Goal: Task Accomplishment & Management: Manage account settings

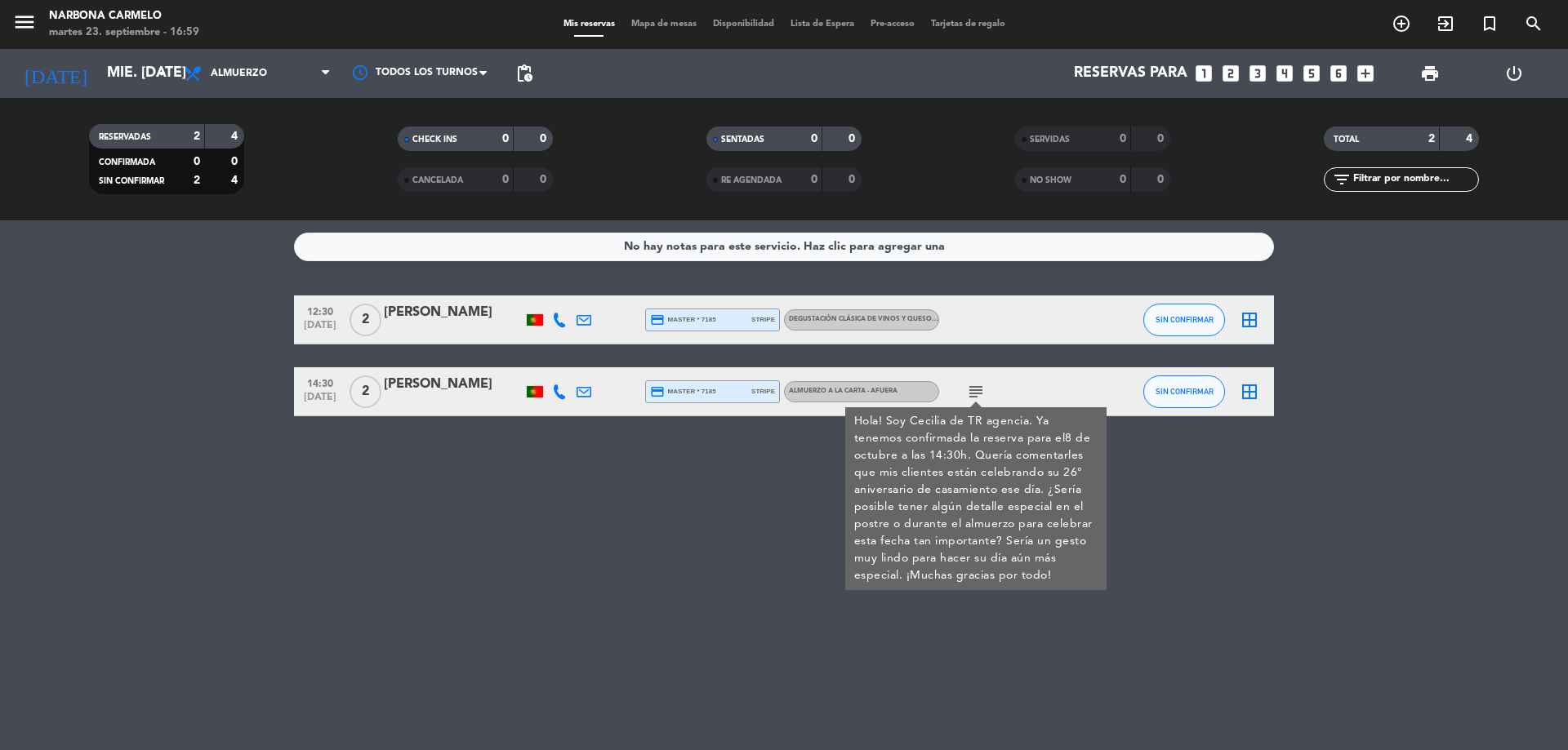
click at [131, 75] on input "mié. [DATE]" at bounding box center [194, 73] width 190 height 33
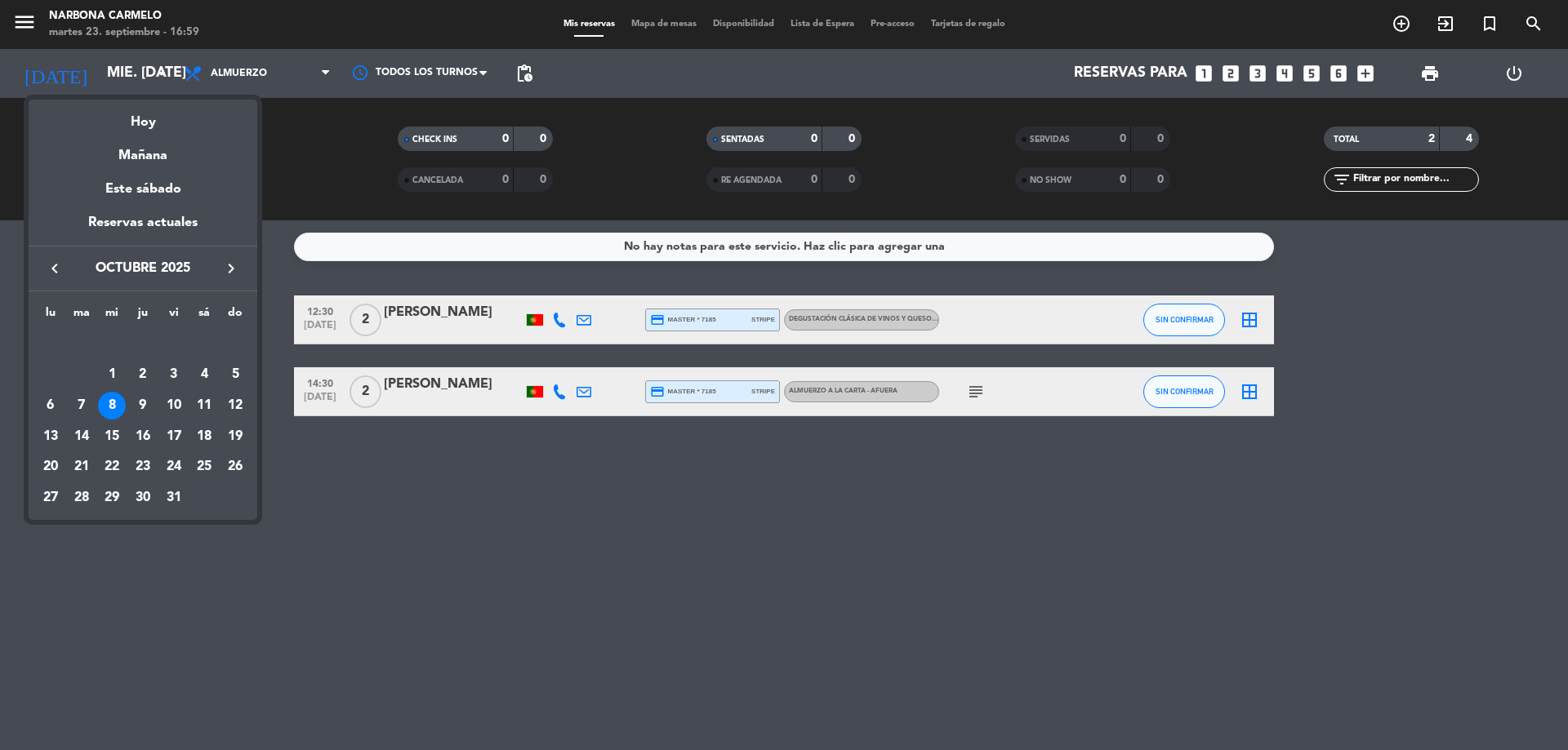
click at [158, 118] on div "Hoy" at bounding box center [142, 116] width 228 height 34
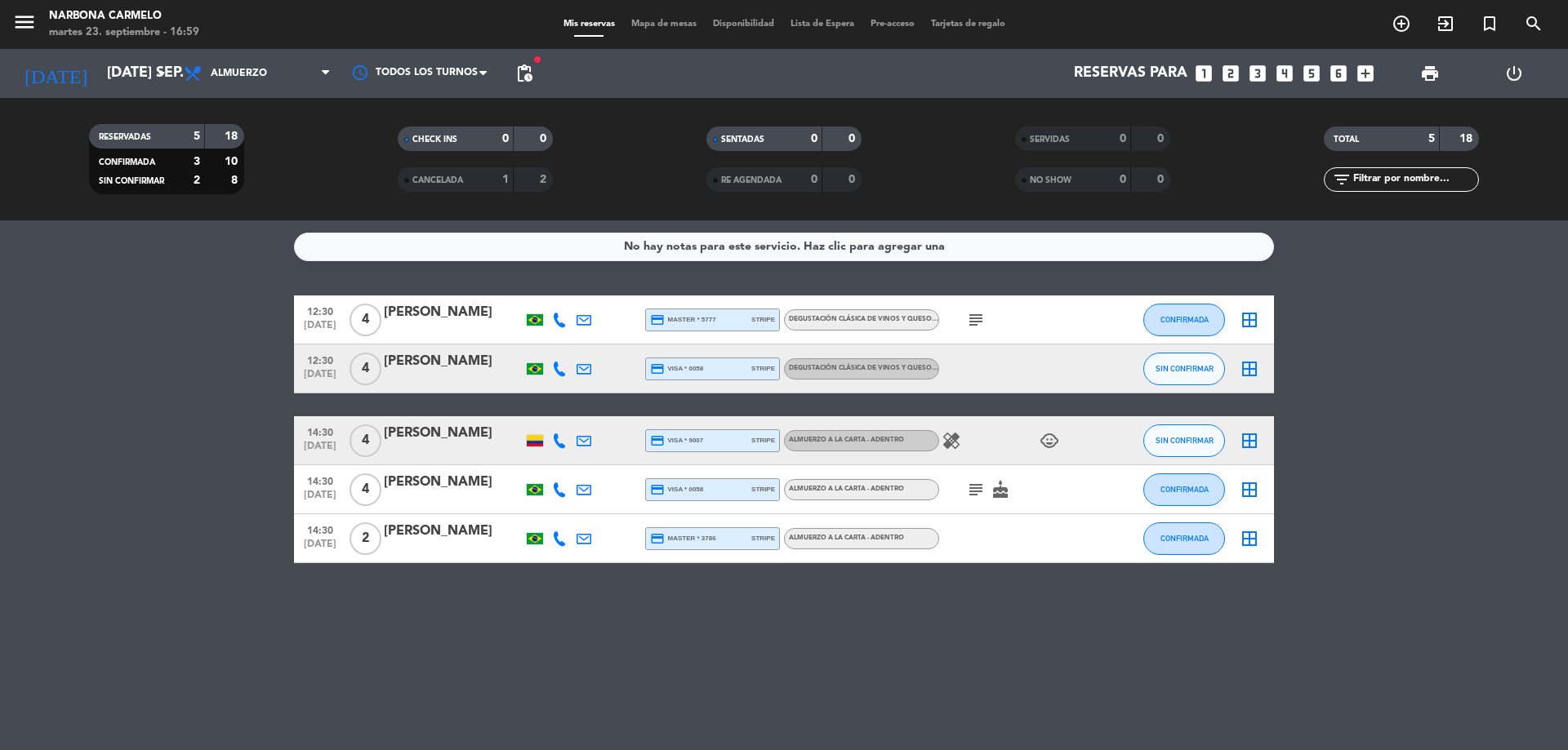
click at [974, 318] on icon "subject" at bounding box center [976, 319] width 20 height 20
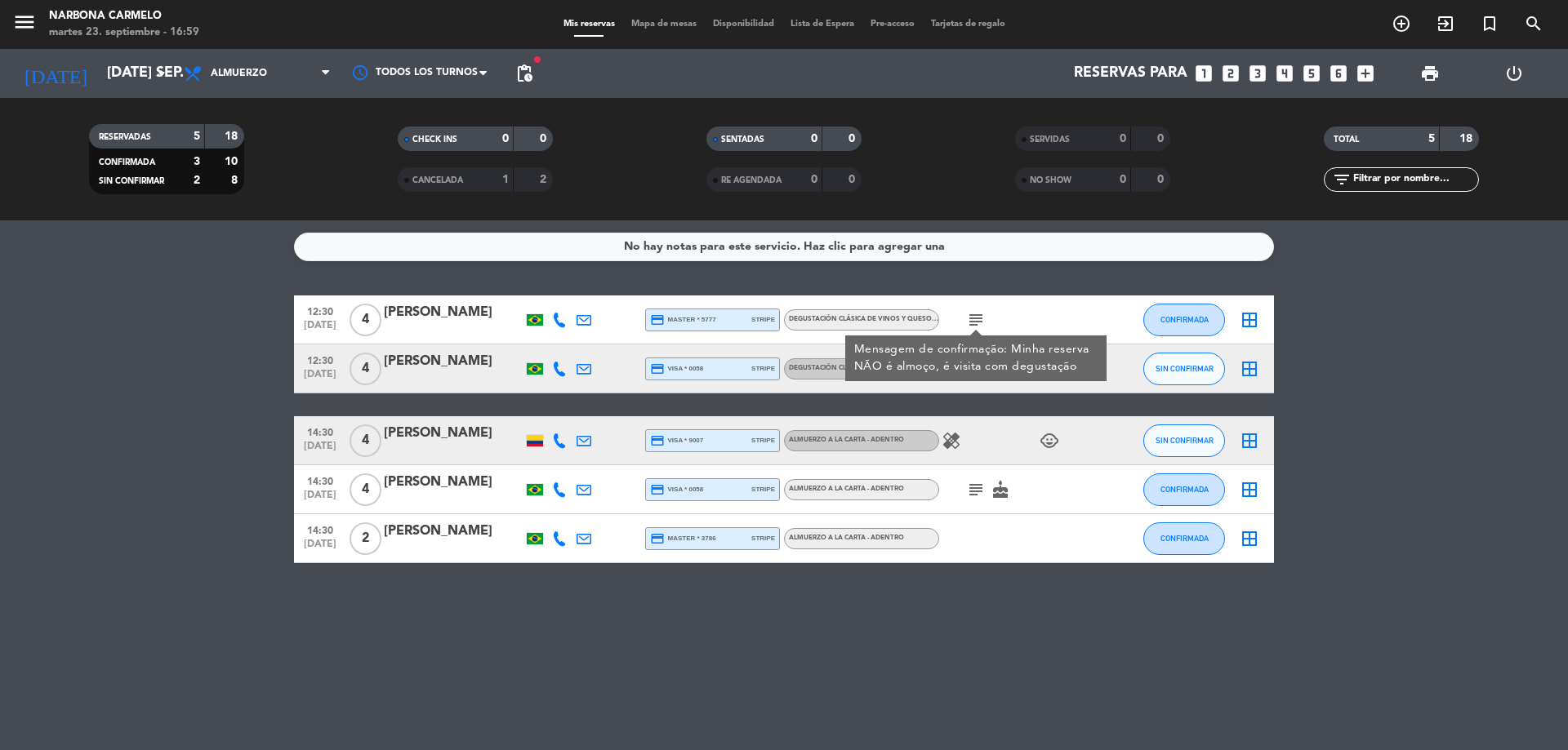
click at [975, 486] on icon "subject" at bounding box center [976, 489] width 20 height 20
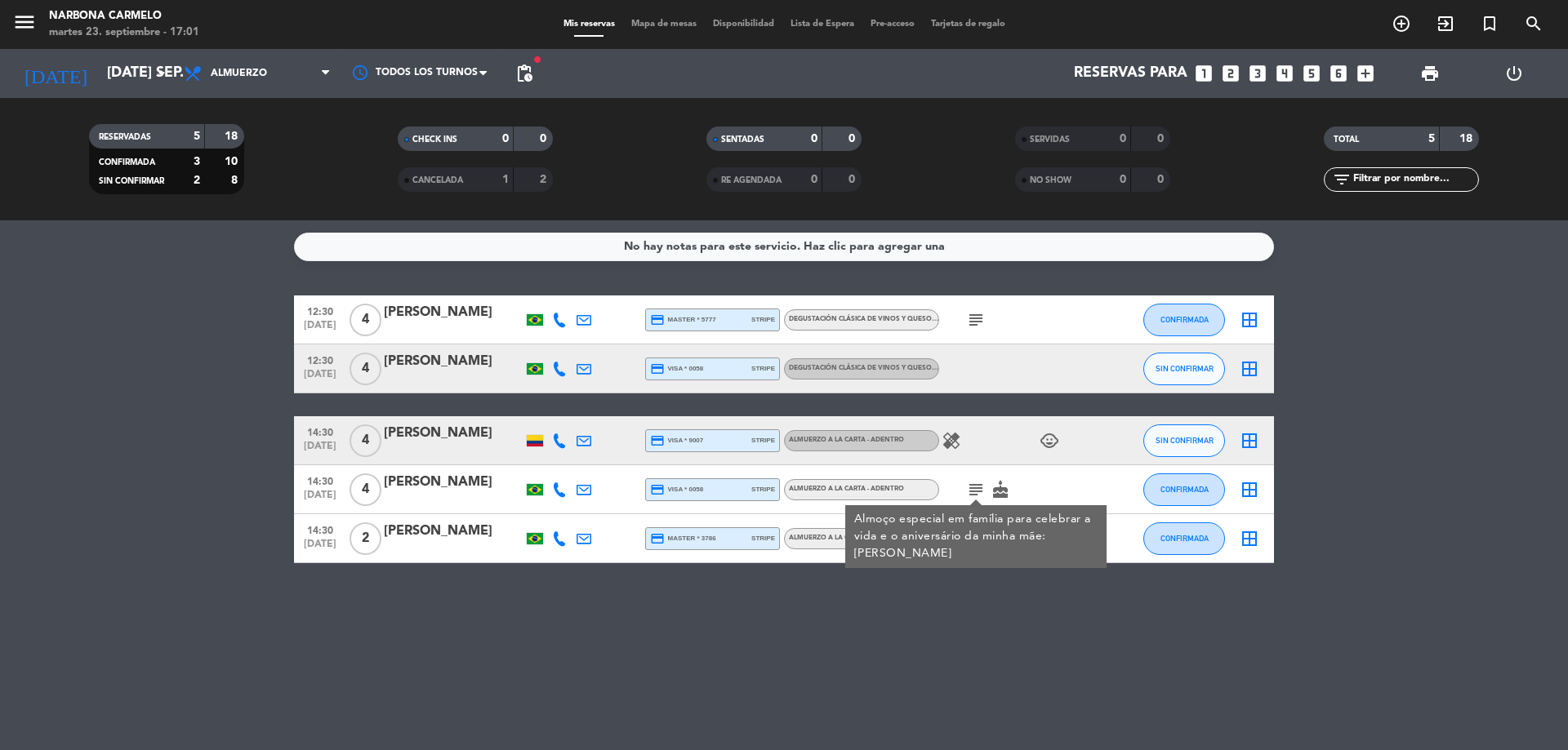
click at [96, 414] on bookings-row "12:30 [DATE] 4 [PERSON_NAME] credit_card master * 5777 stripe Degustación clási…" at bounding box center [784, 429] width 1568 height 268
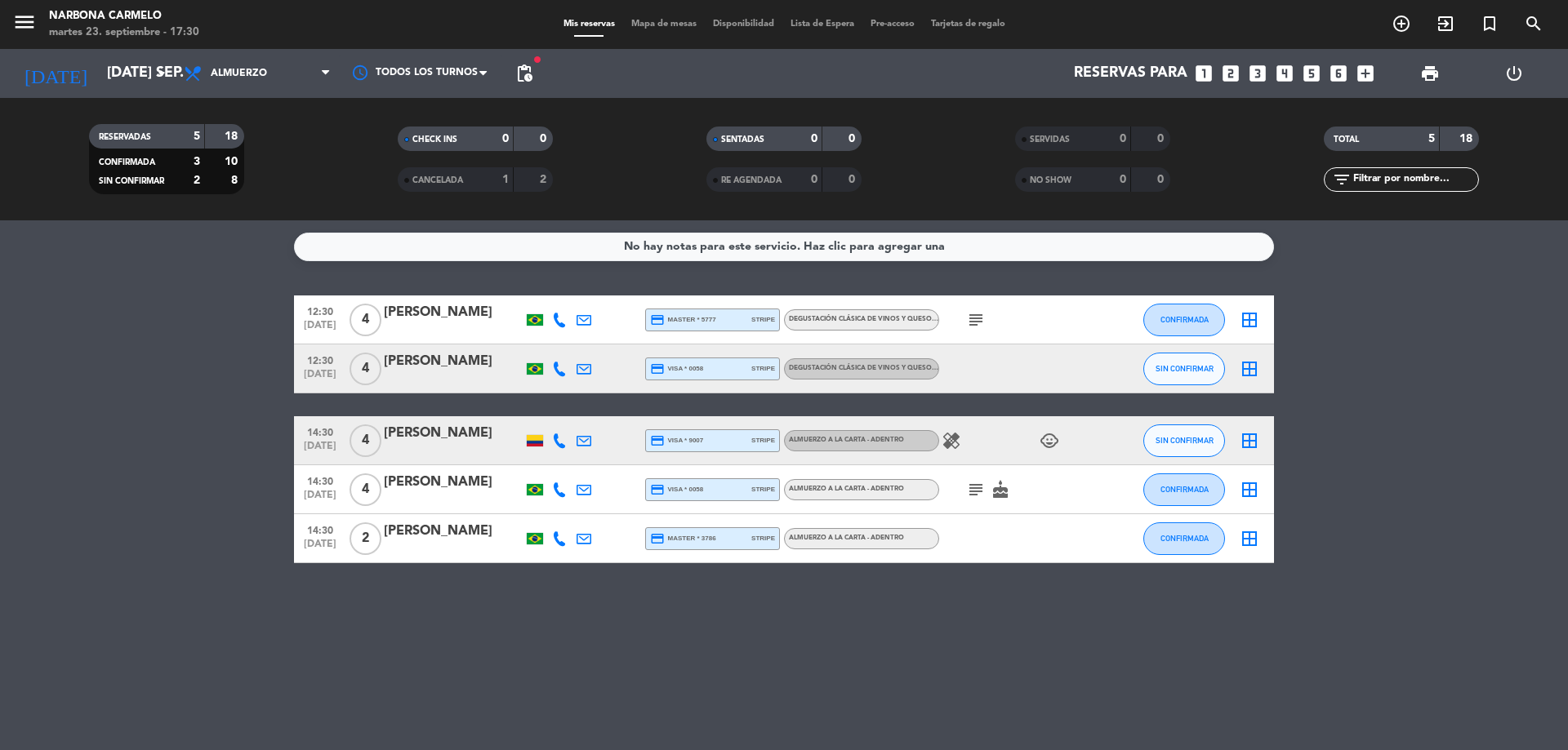
drag, startPoint x: 607, startPoint y: 317, endPoint x: 642, endPoint y: 292, distance: 43.0
click at [636, 301] on div "12:30 [DATE] 4 [PERSON_NAME] credit_card master * 5777 stripe Degustación clási…" at bounding box center [784, 319] width 980 height 49
click at [59, 64] on div "[DATE] [DATE] sep. arrow_drop_down" at bounding box center [94, 73] width 164 height 36
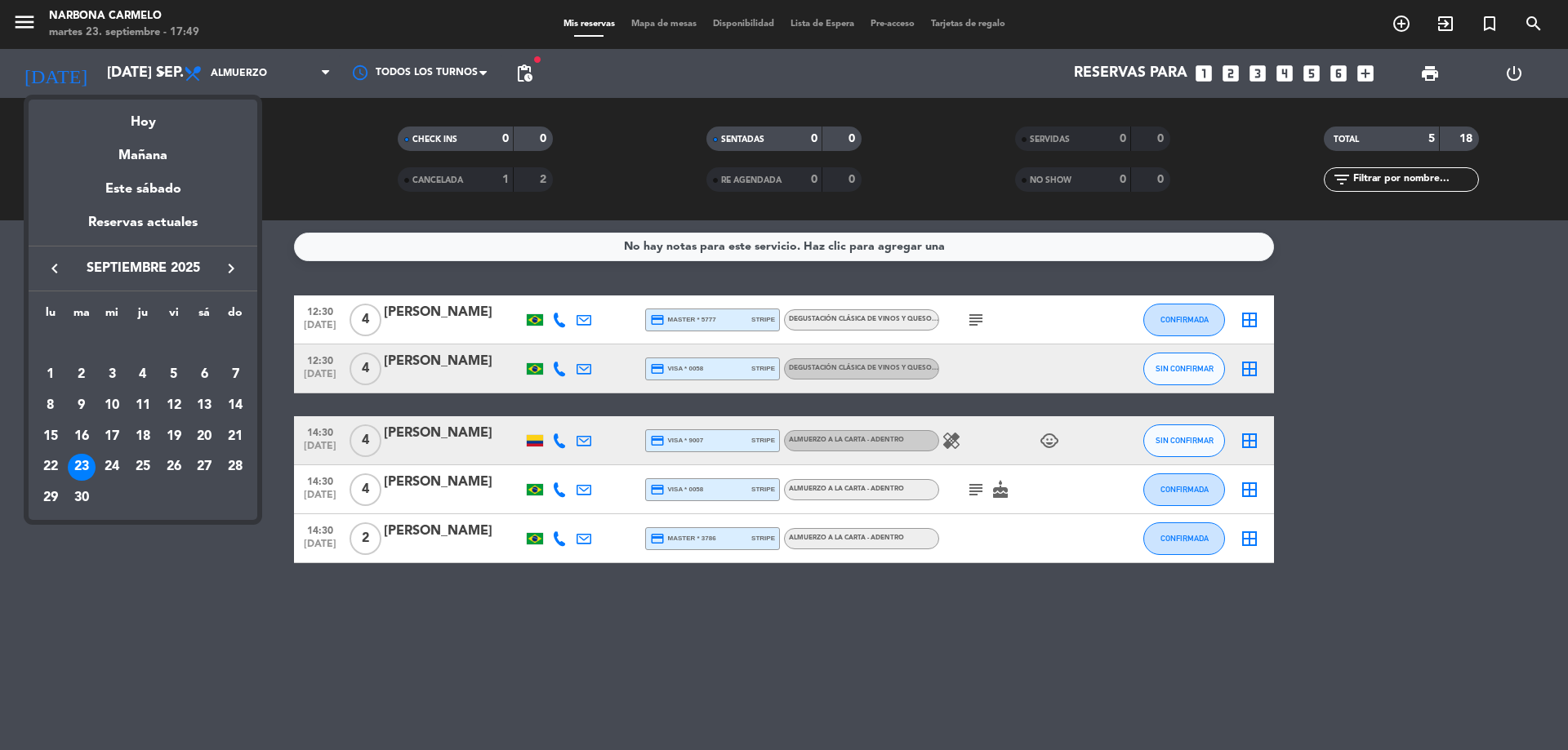
click at [95, 465] on div "23" at bounding box center [82, 468] width 28 height 28
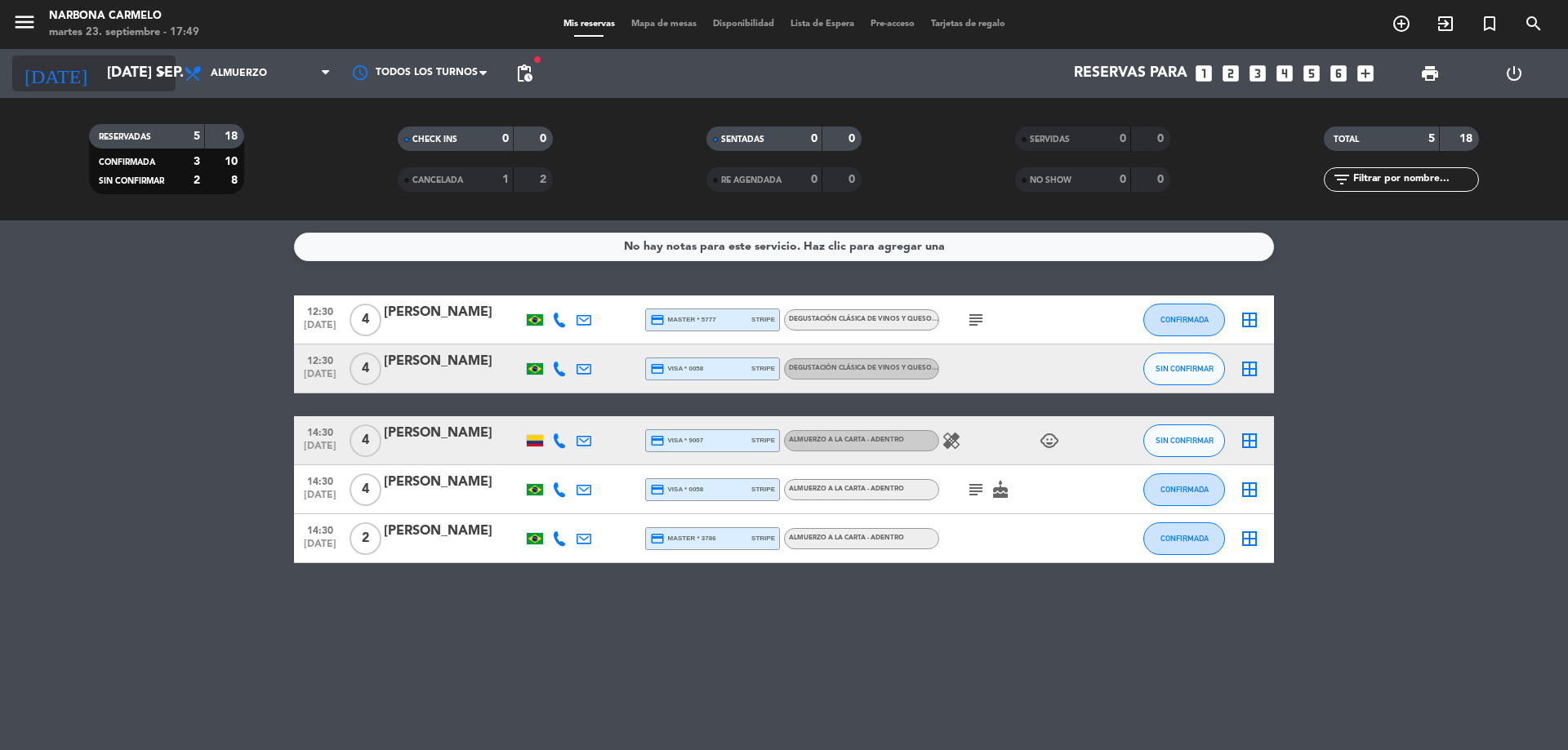
click at [139, 88] on input "[DATE] sep." at bounding box center [194, 73] width 190 height 33
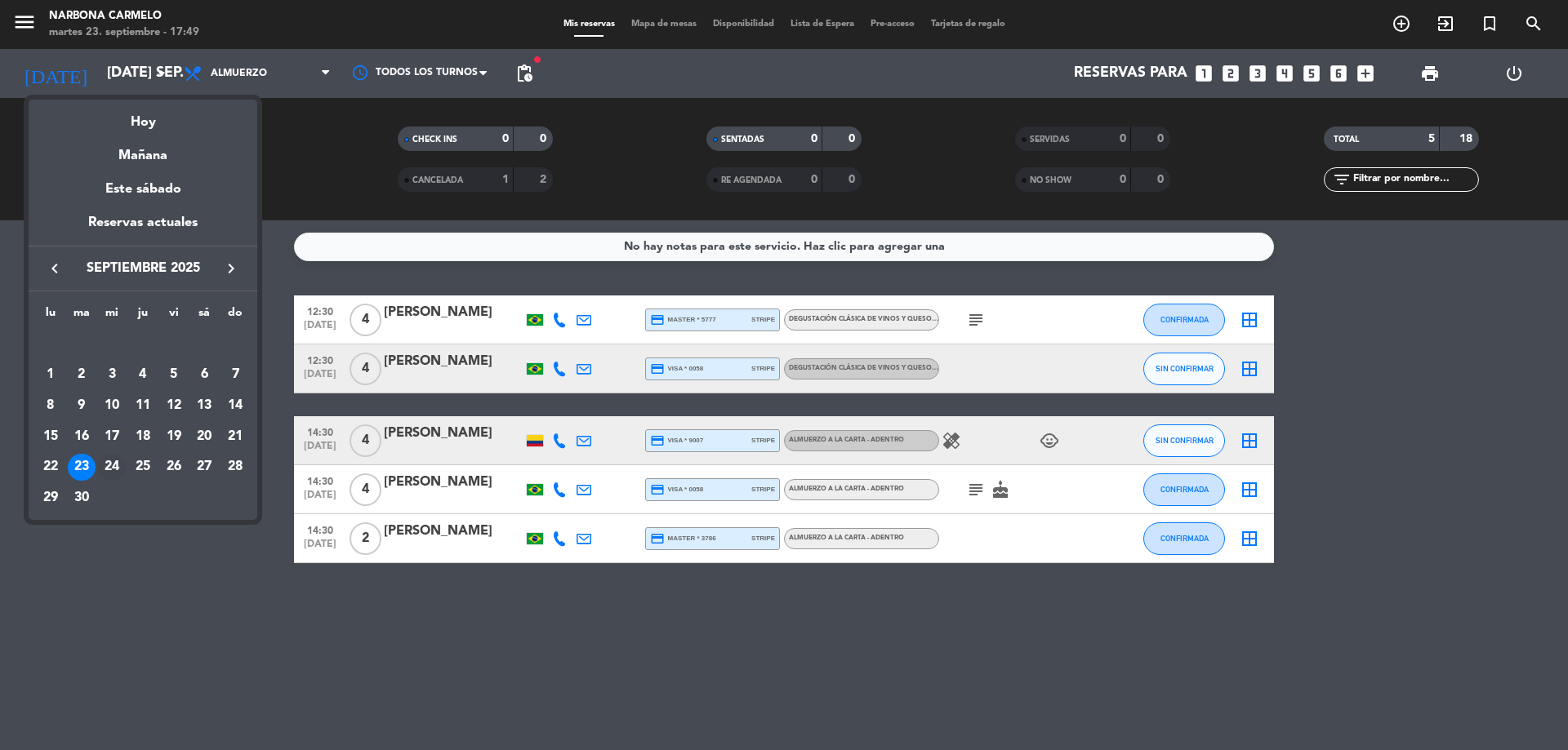
click at [114, 463] on div "24" at bounding box center [112, 468] width 28 height 28
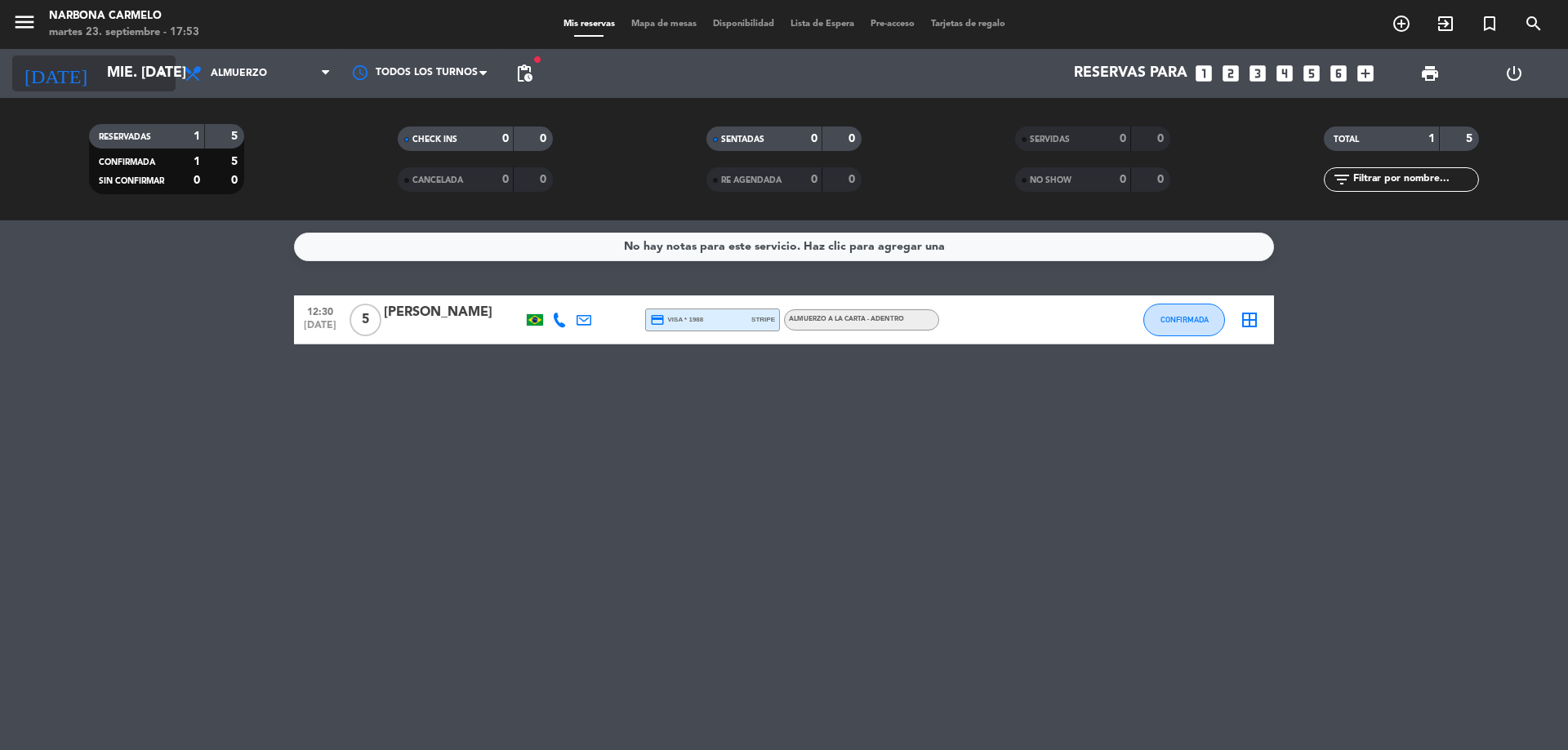
click at [99, 77] on input "mié. [DATE]" at bounding box center [194, 73] width 190 height 33
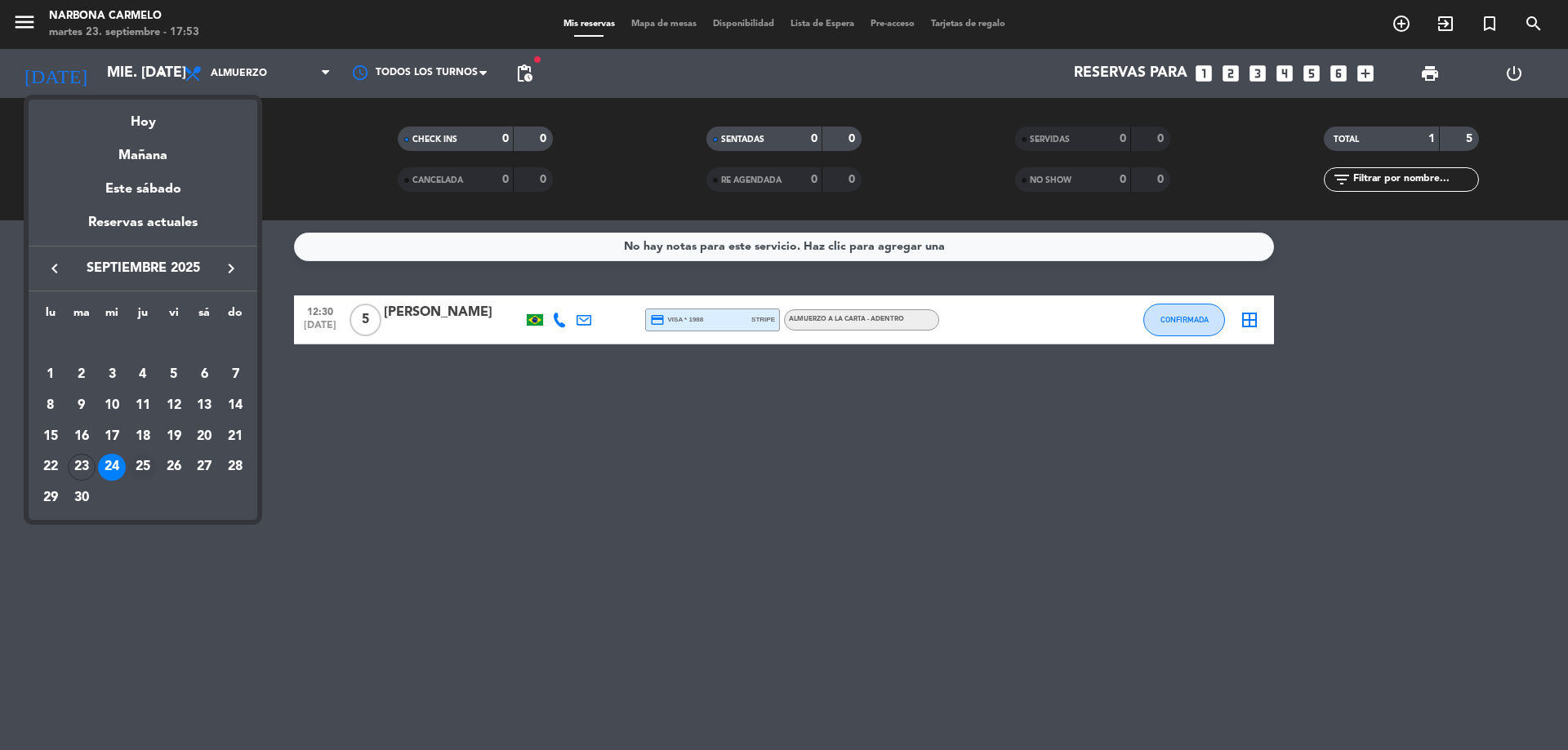
click at [138, 467] on div "25" at bounding box center [143, 468] width 28 height 28
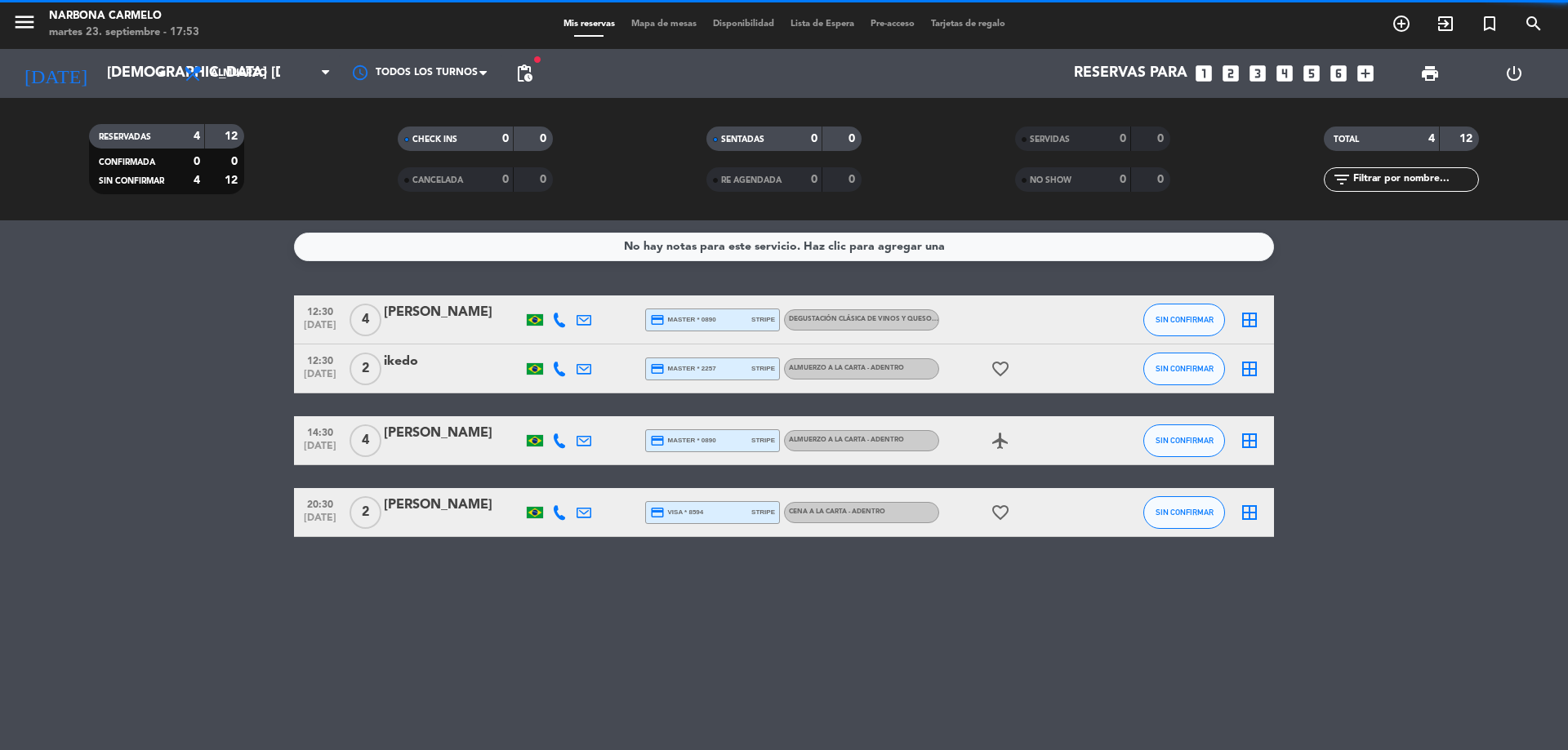
click at [537, 75] on span "pending_actions" at bounding box center [525, 73] width 33 height 33
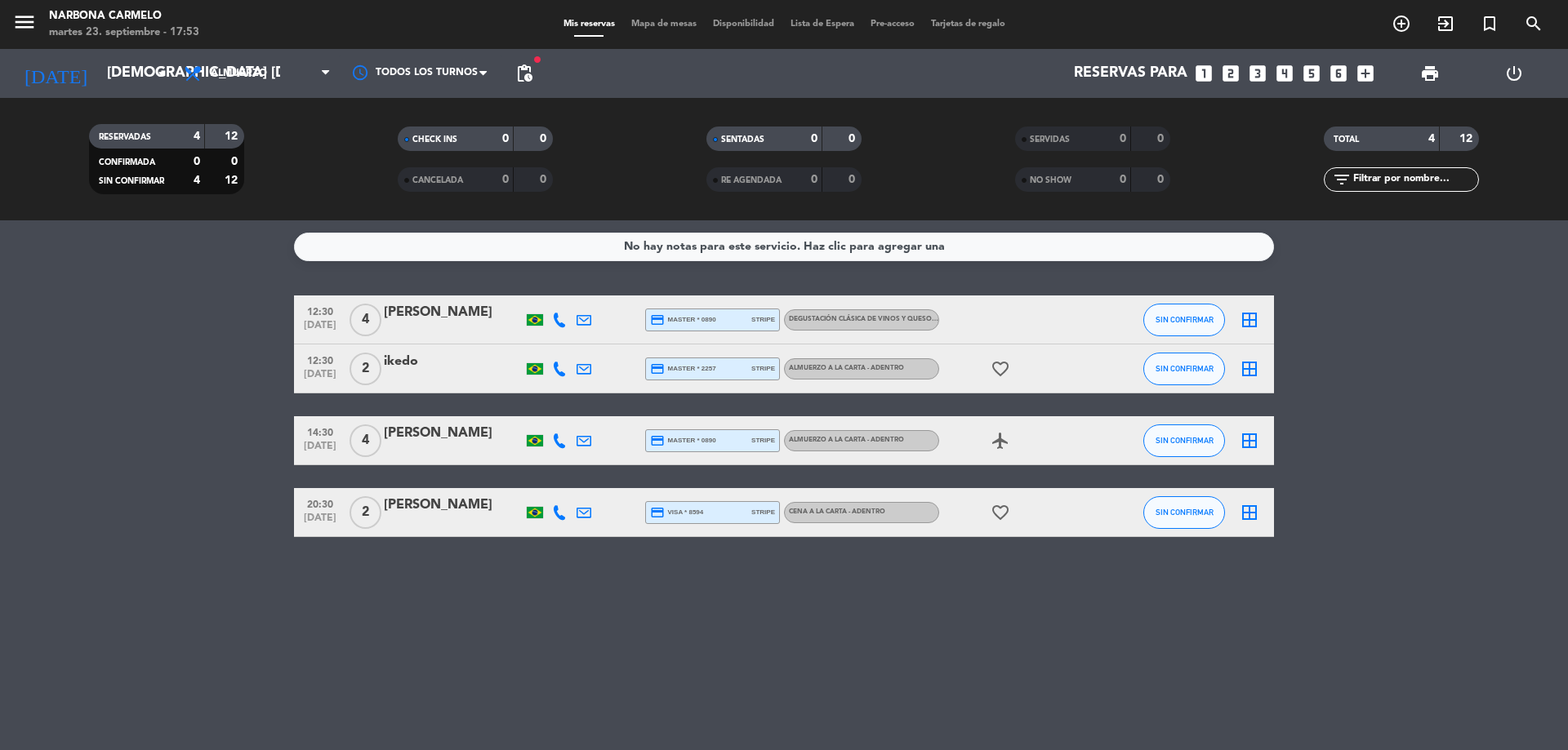
click at [537, 75] on span "pending_actions" at bounding box center [525, 73] width 33 height 33
click at [516, 82] on span "pending_actions" at bounding box center [524, 73] width 20 height 20
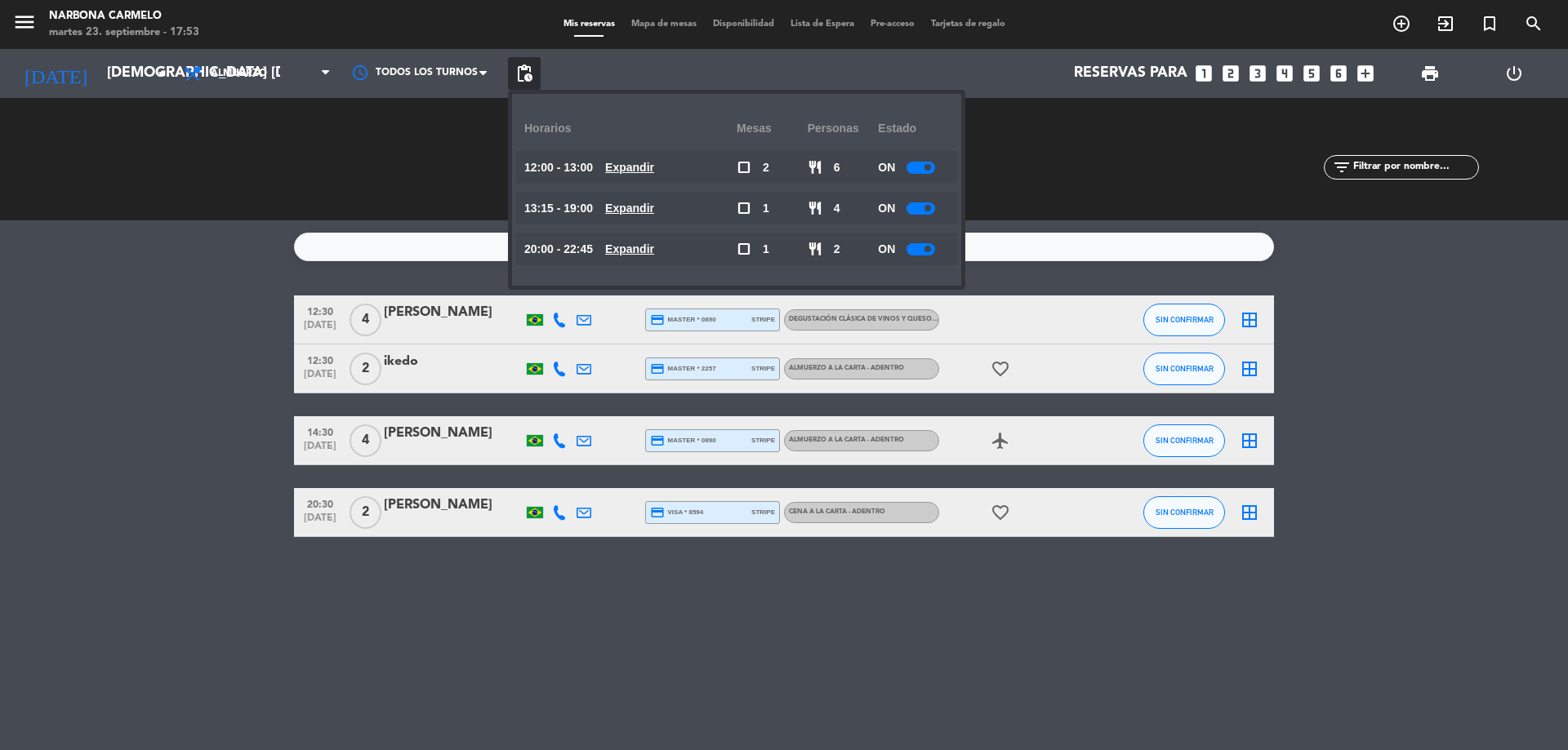
click at [640, 162] on u "Expandir" at bounding box center [630, 167] width 49 height 13
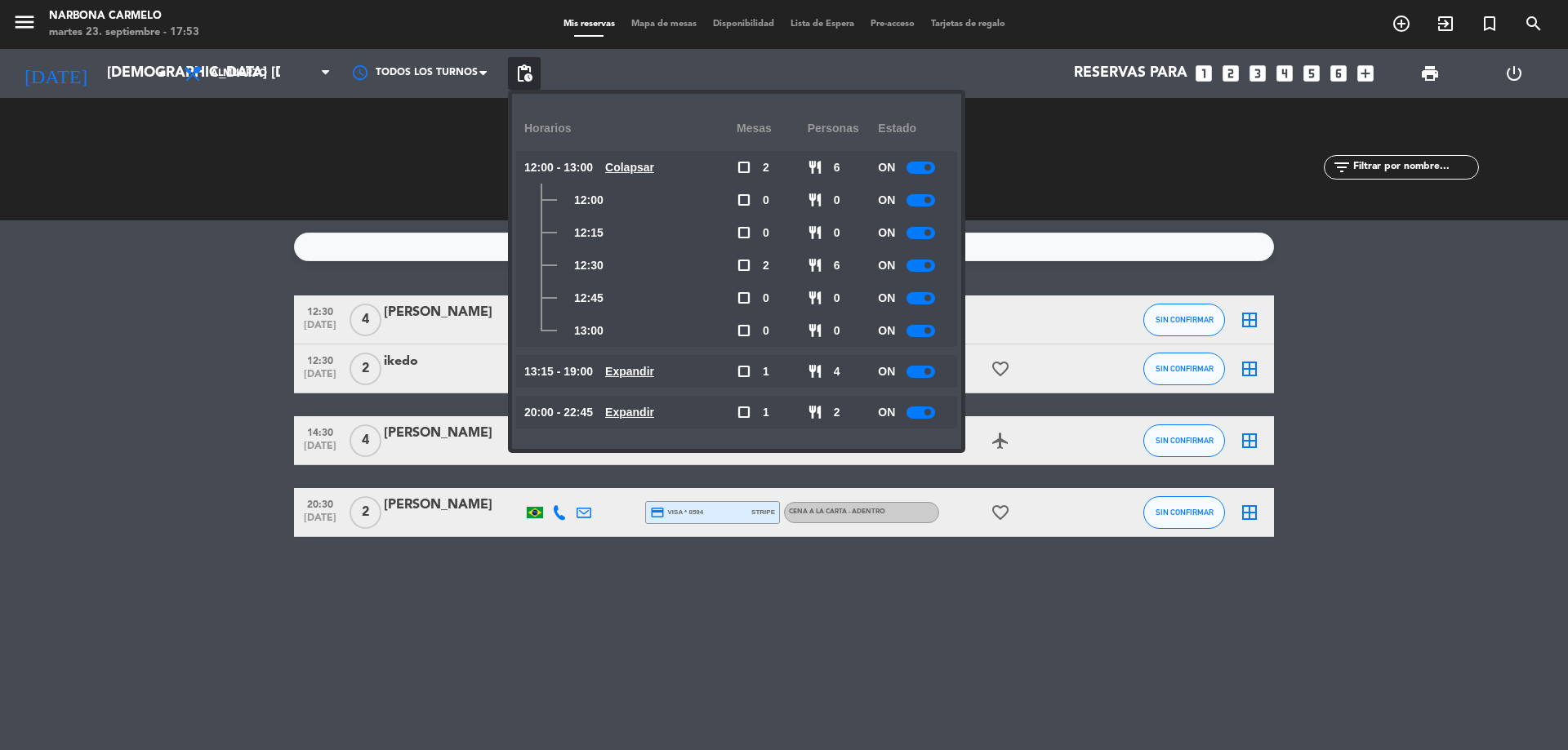
click at [935, 266] on div at bounding box center [920, 265] width 28 height 12
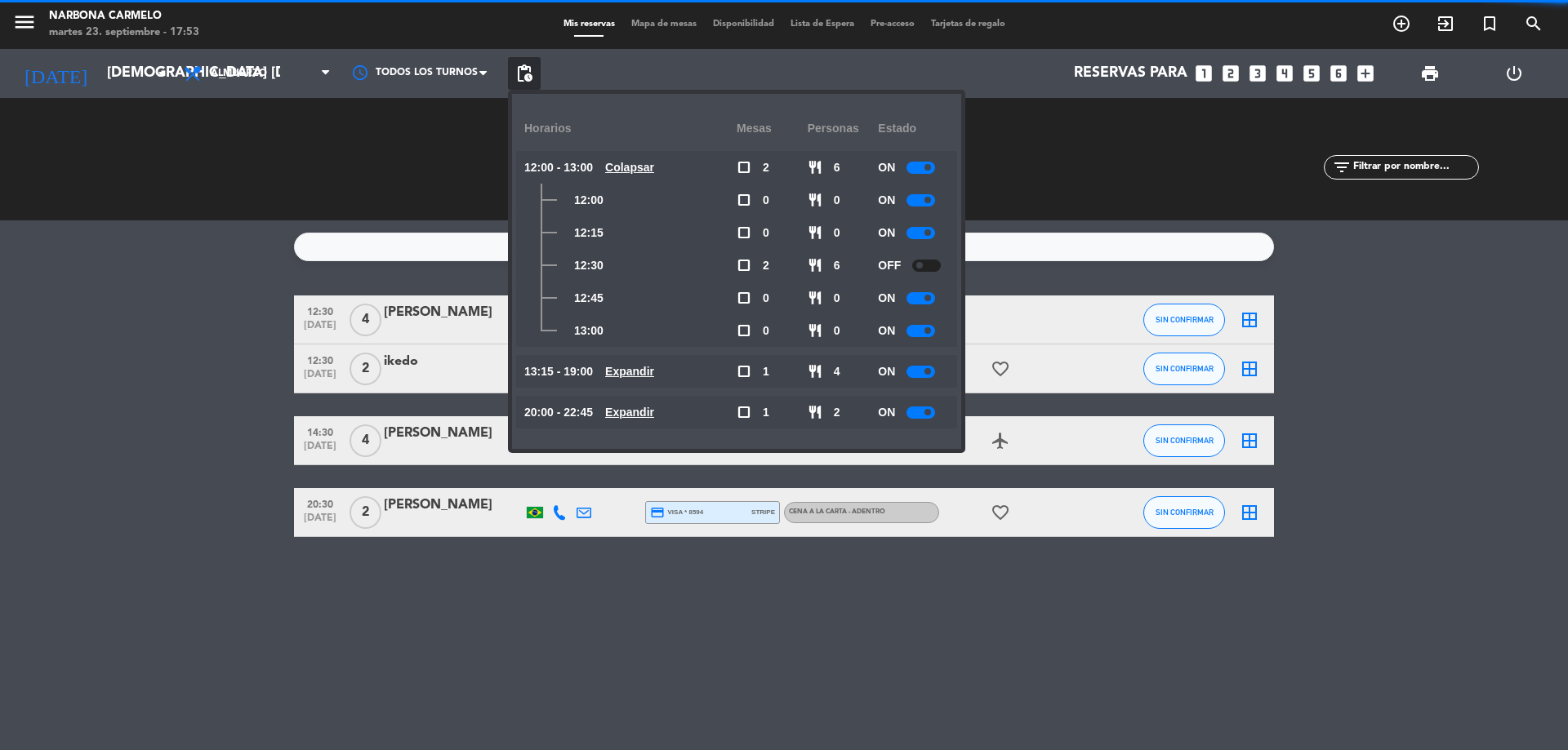
click at [641, 412] on u "Expandir" at bounding box center [630, 412] width 49 height 13
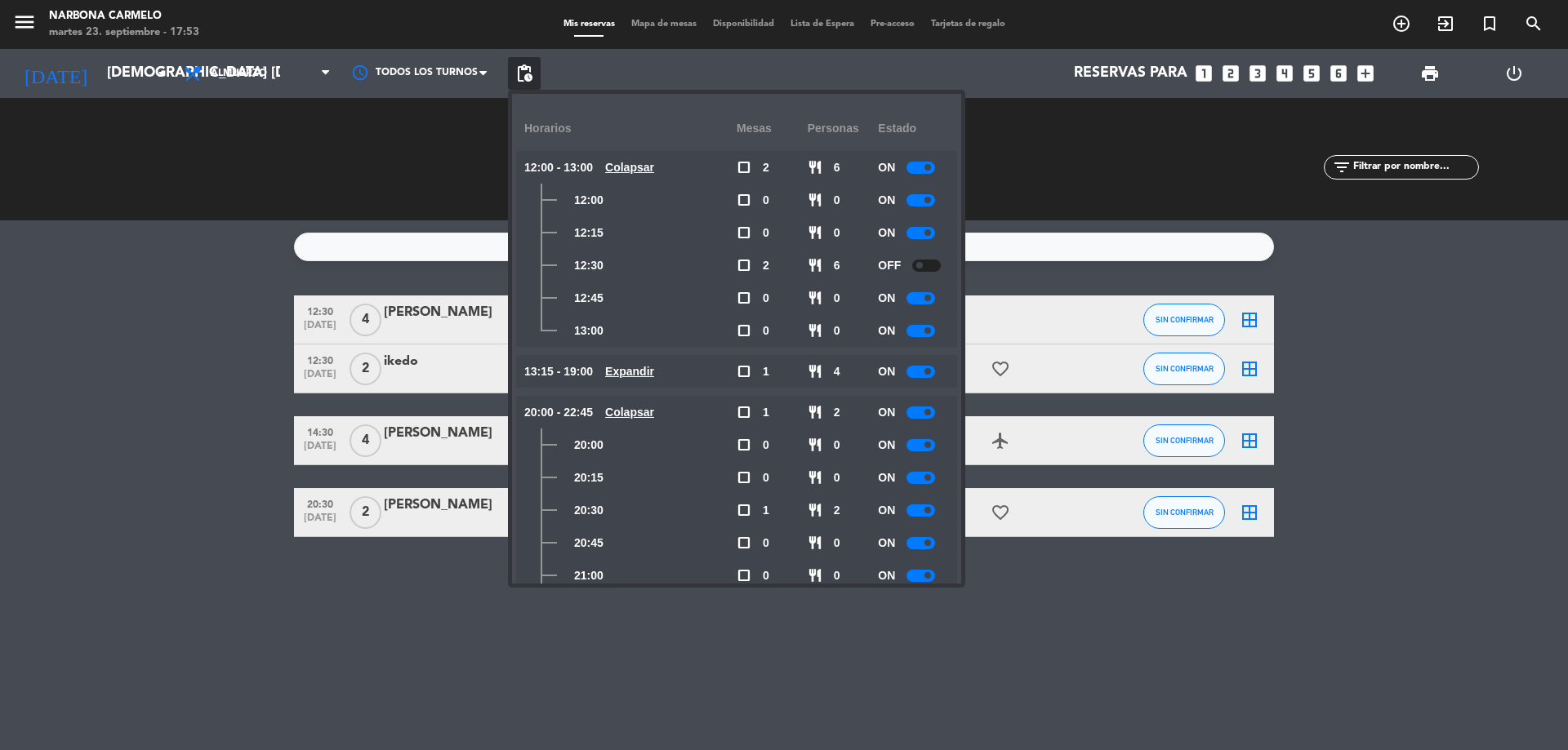
click at [935, 448] on div at bounding box center [920, 445] width 28 height 12
click at [146, 292] on div "No hay notas para este servicio. Haz clic para agregar una 12:30 [DATE] 4 [PERS…" at bounding box center [784, 485] width 1568 height 530
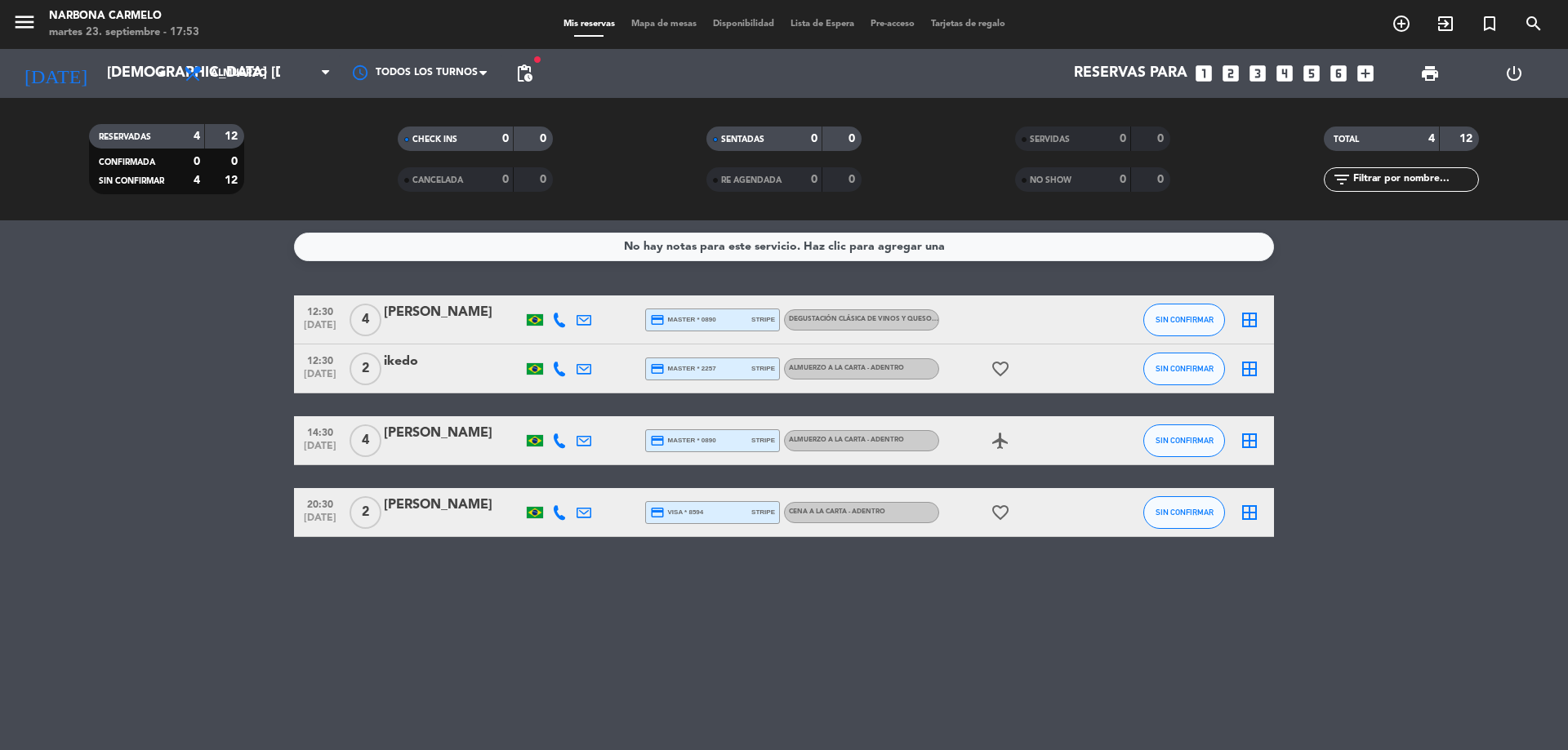
click at [524, 77] on span "pending_actions" at bounding box center [524, 73] width 20 height 20
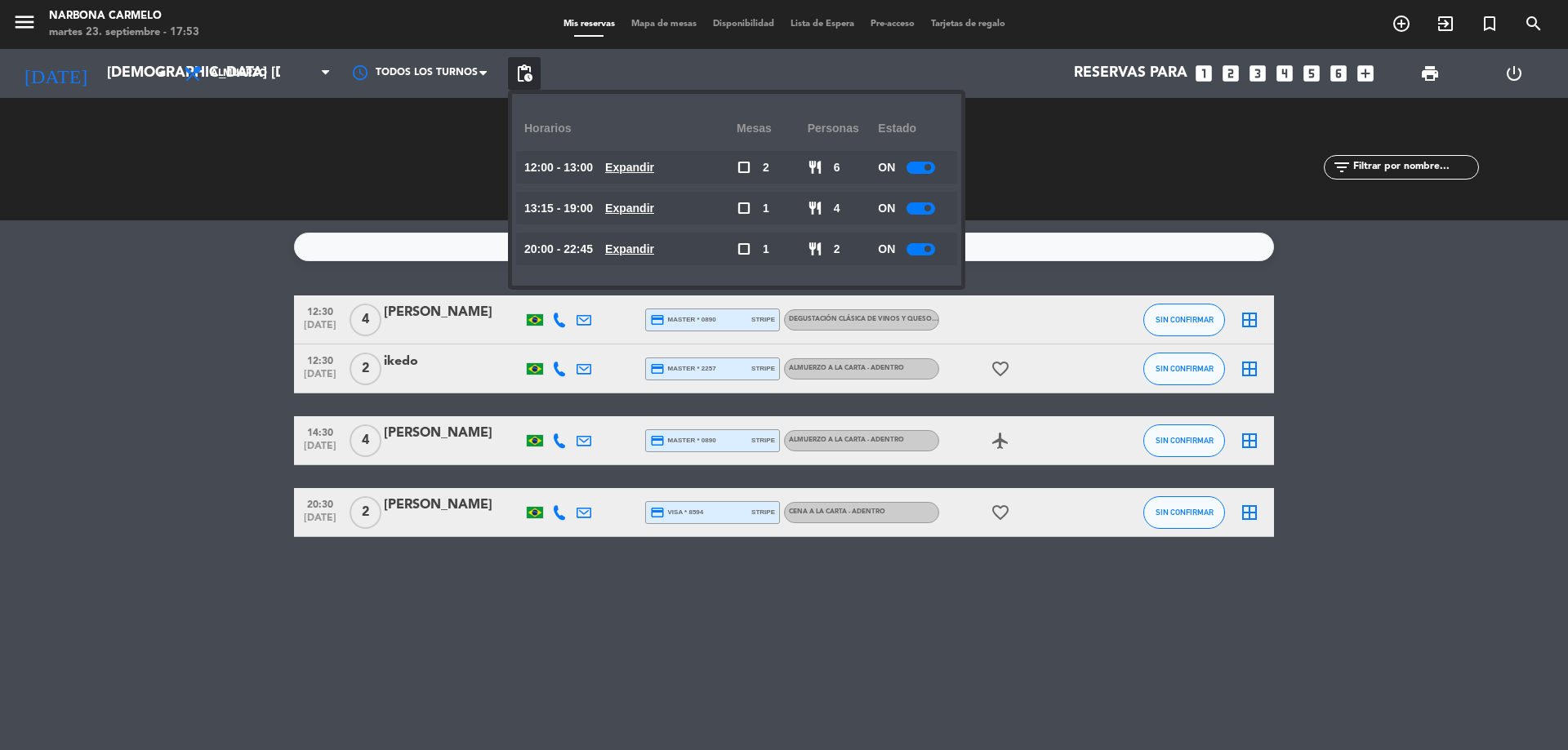
click at [654, 171] on u "Expandir" at bounding box center [630, 167] width 49 height 13
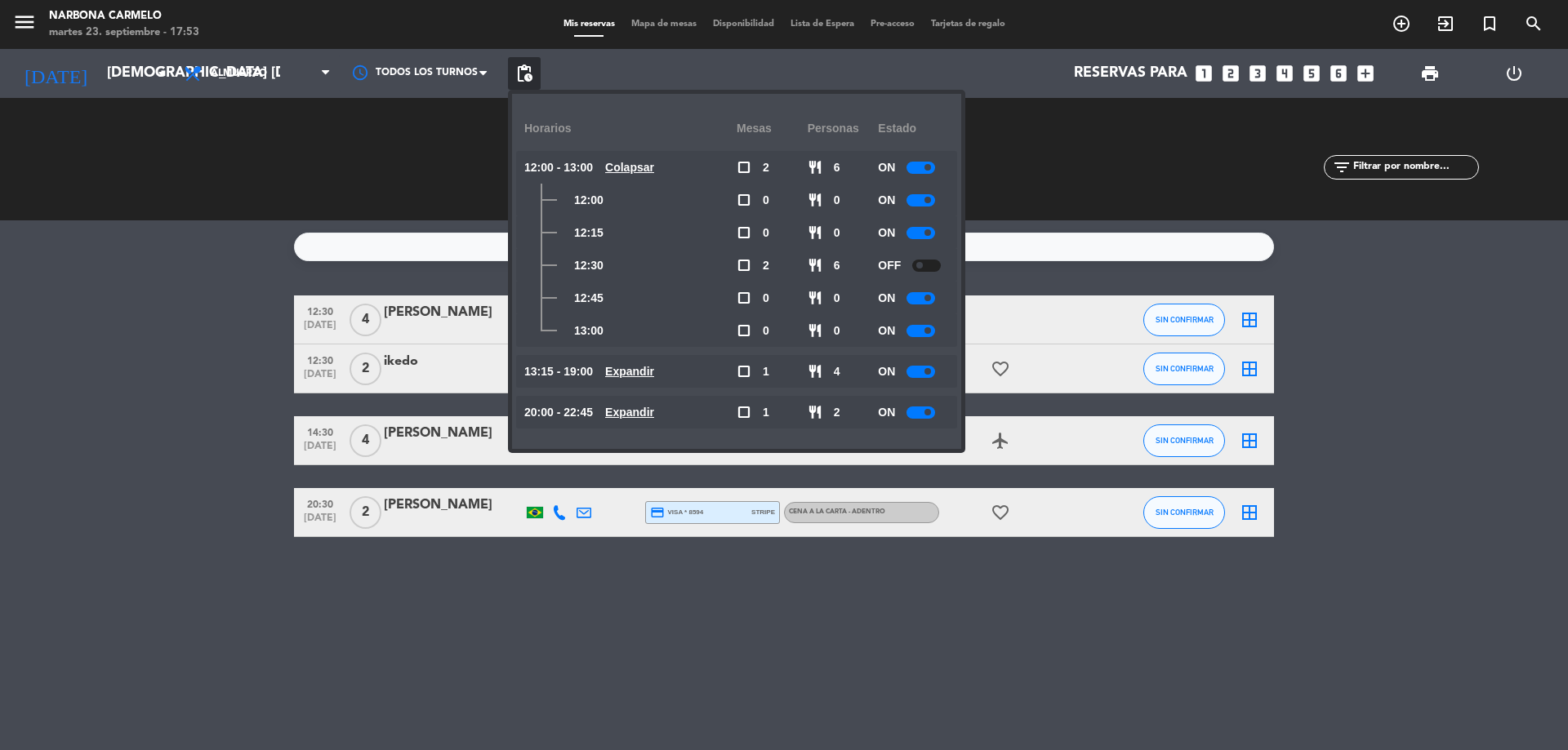
click at [929, 263] on div at bounding box center [926, 265] width 28 height 12
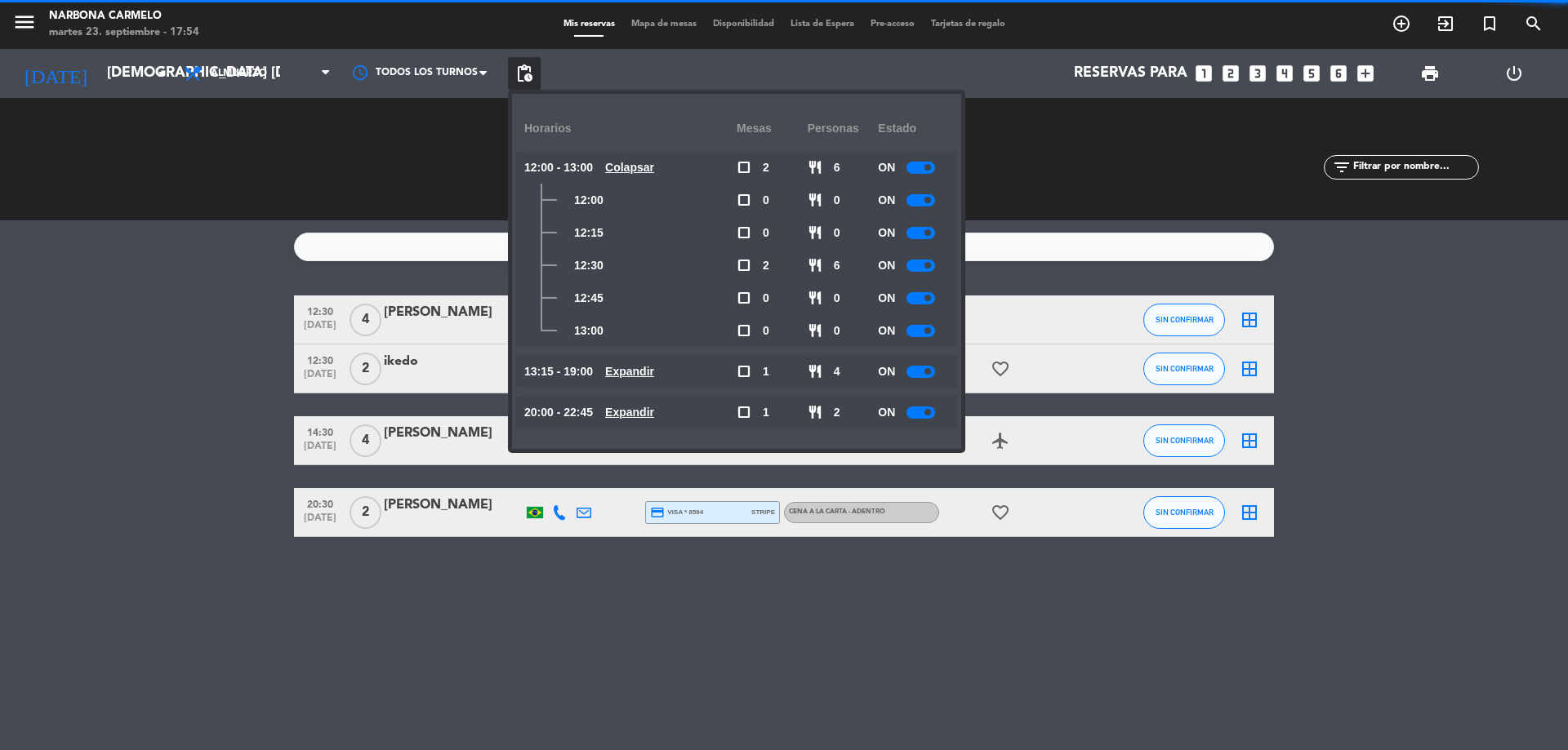
click at [643, 411] on u "Expandir" at bounding box center [630, 412] width 49 height 13
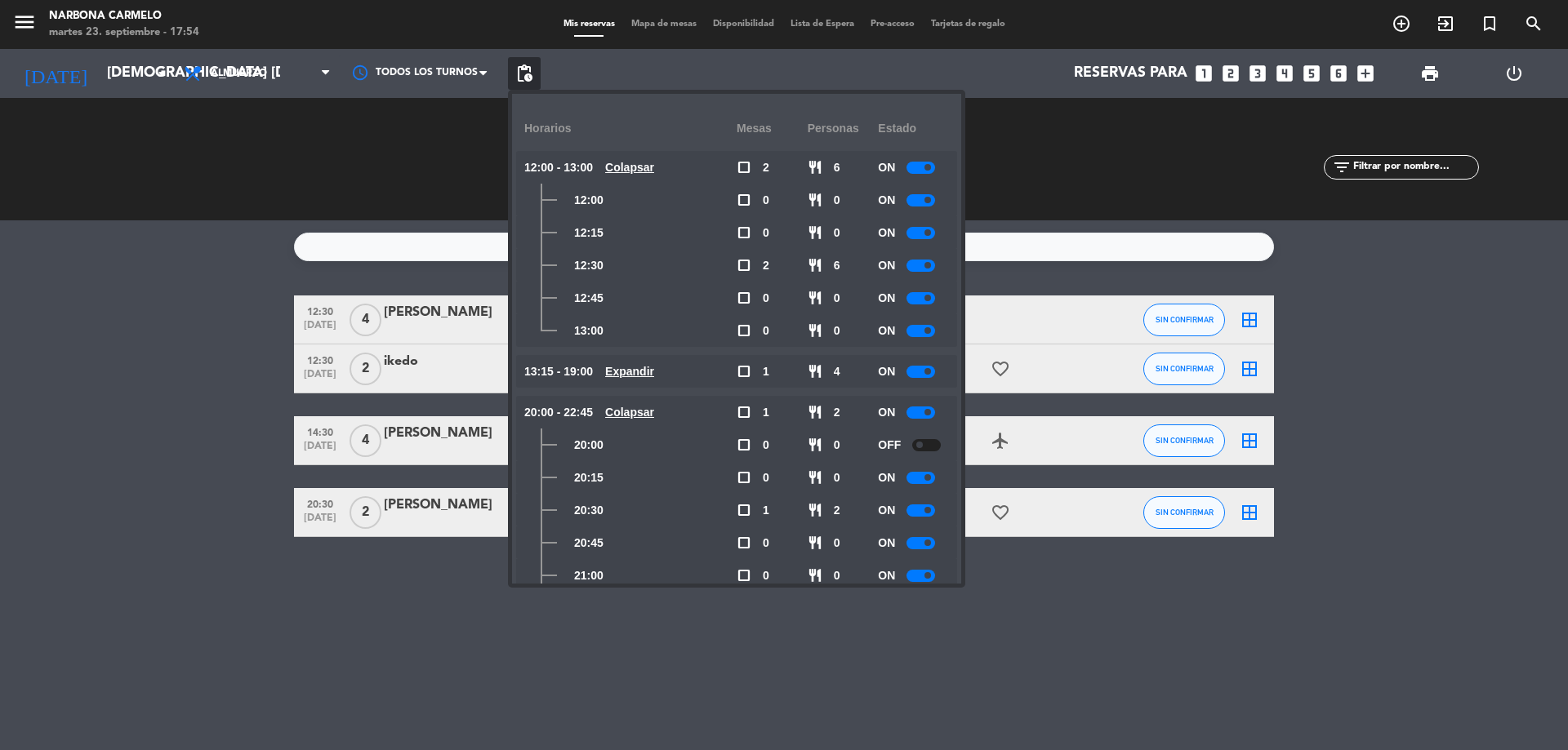
click at [934, 444] on div at bounding box center [926, 445] width 28 height 12
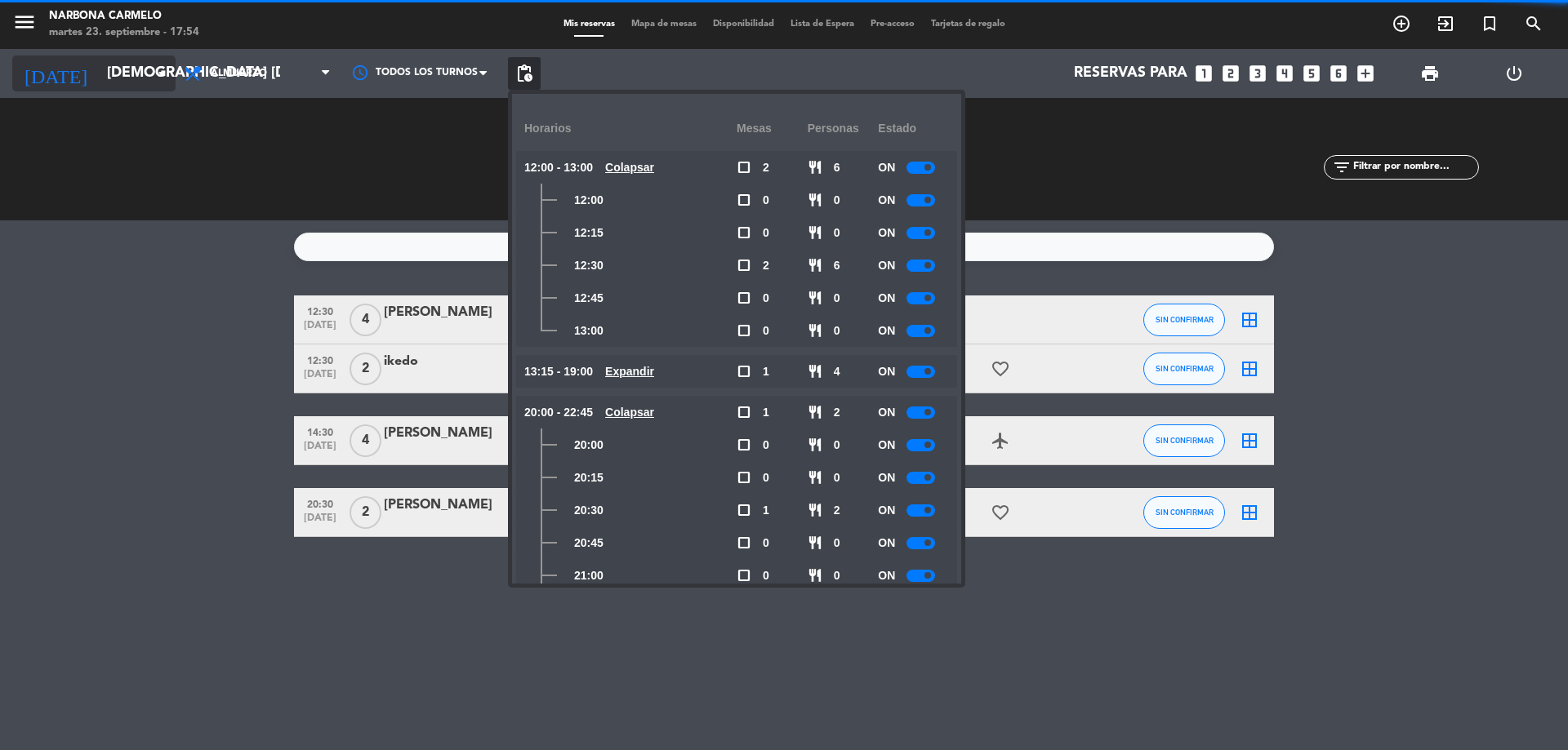
click at [134, 71] on input "[DEMOGRAPHIC_DATA] [DATE]" at bounding box center [194, 73] width 190 height 33
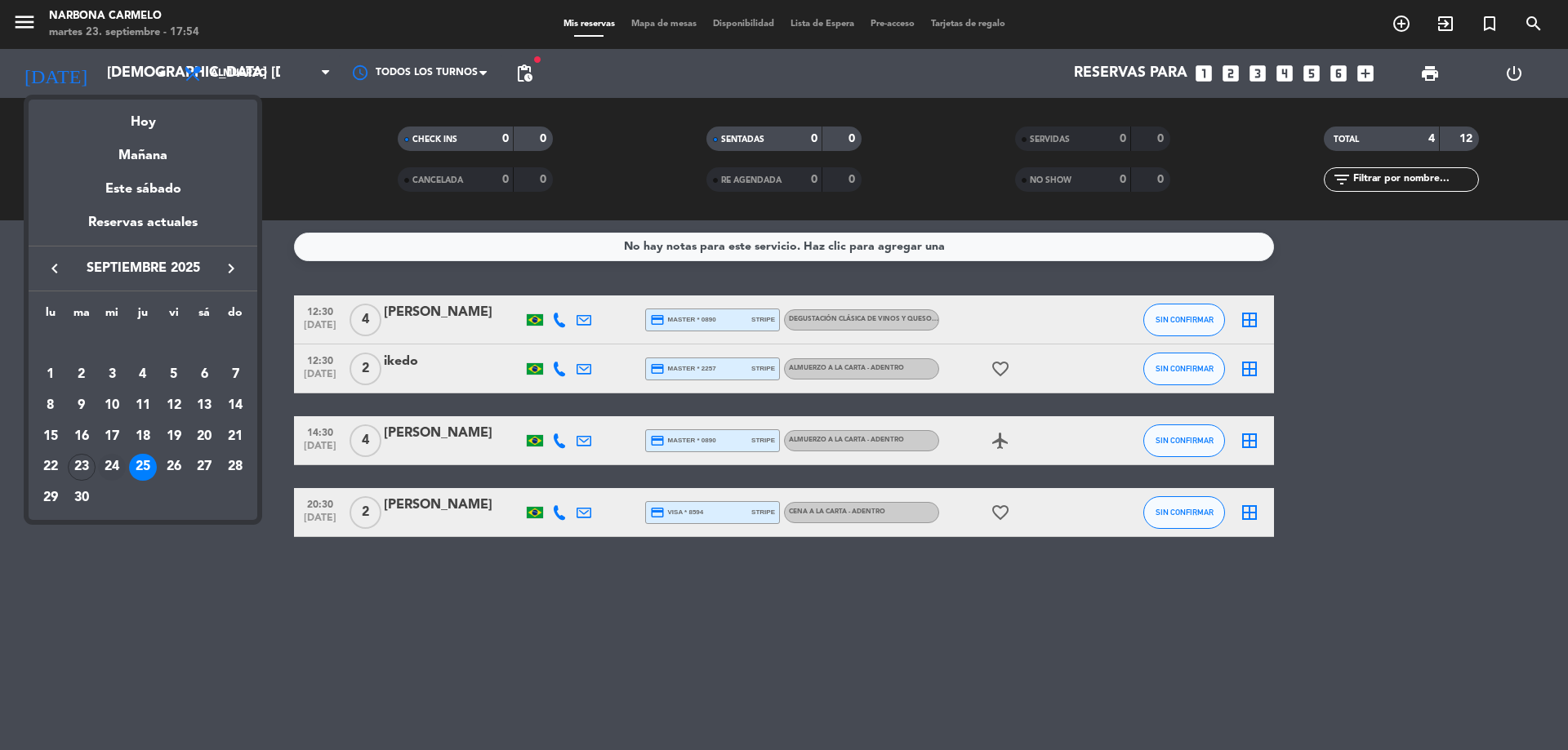
click at [112, 462] on div "24" at bounding box center [112, 468] width 28 height 28
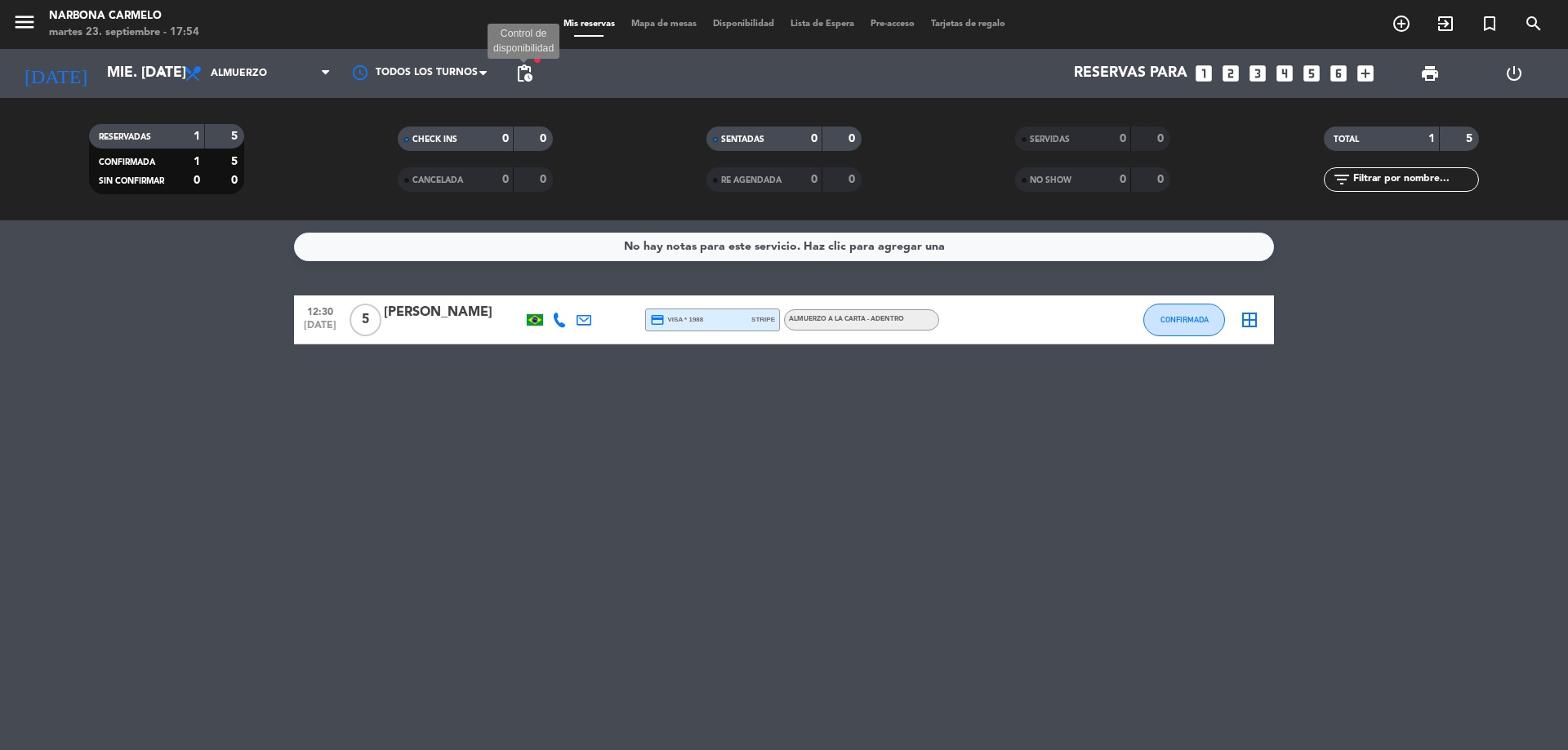
click at [527, 72] on span "pending_actions" at bounding box center [524, 73] width 20 height 20
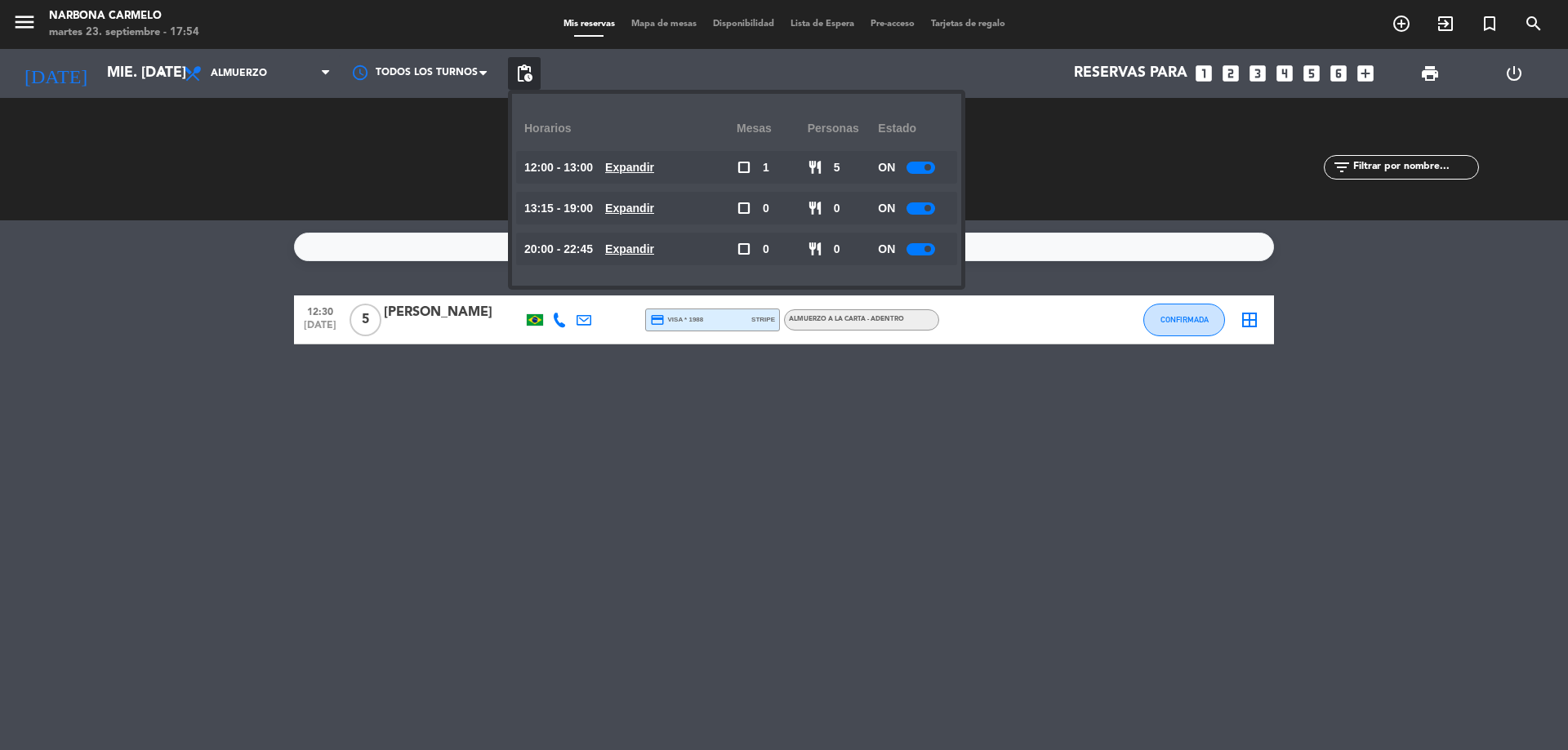
click at [653, 166] on u "Expandir" at bounding box center [630, 167] width 49 height 13
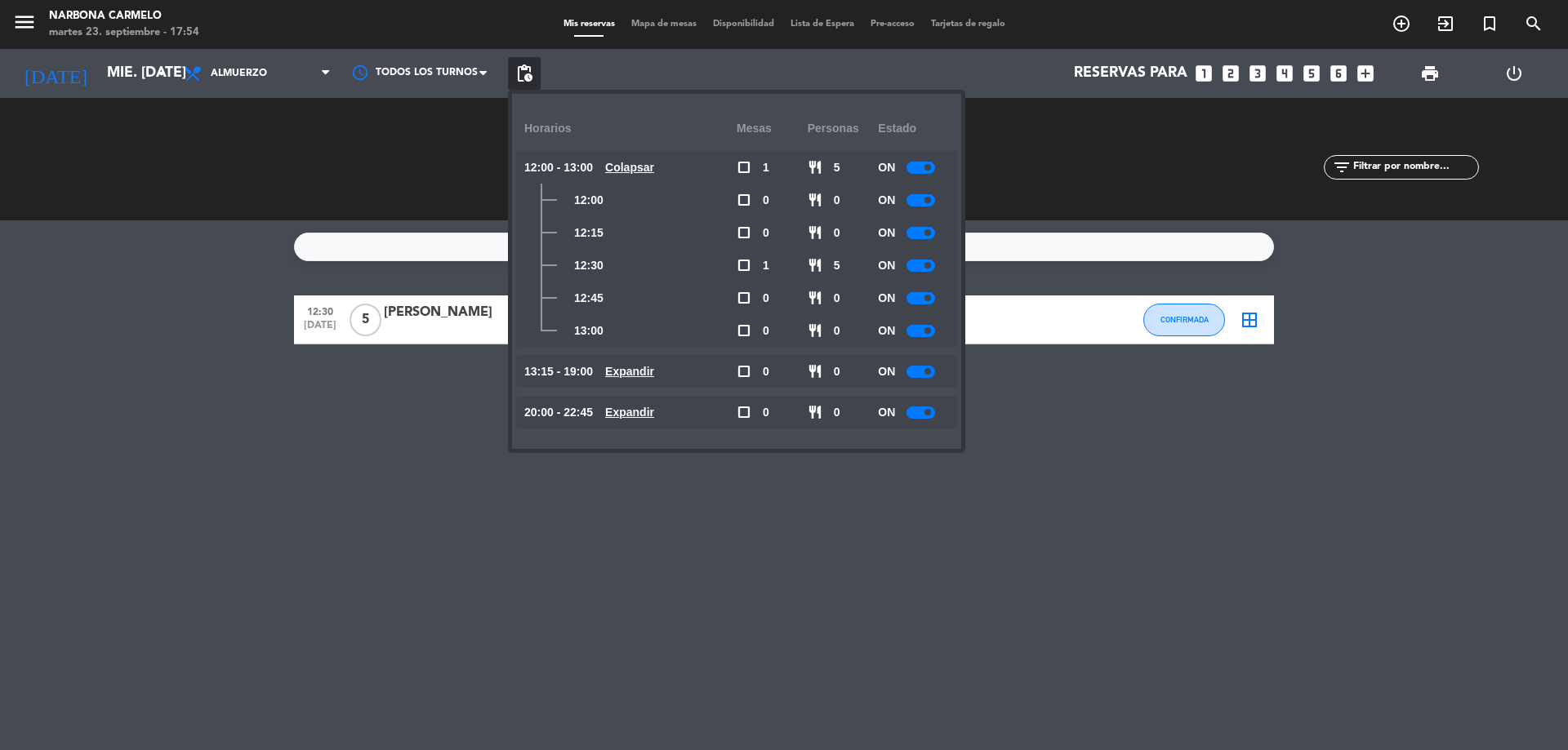
click at [936, 257] on div "ON" at bounding box center [913, 265] width 71 height 33
click at [935, 263] on div at bounding box center [920, 265] width 28 height 12
click at [636, 413] on u "Expandir" at bounding box center [630, 412] width 49 height 13
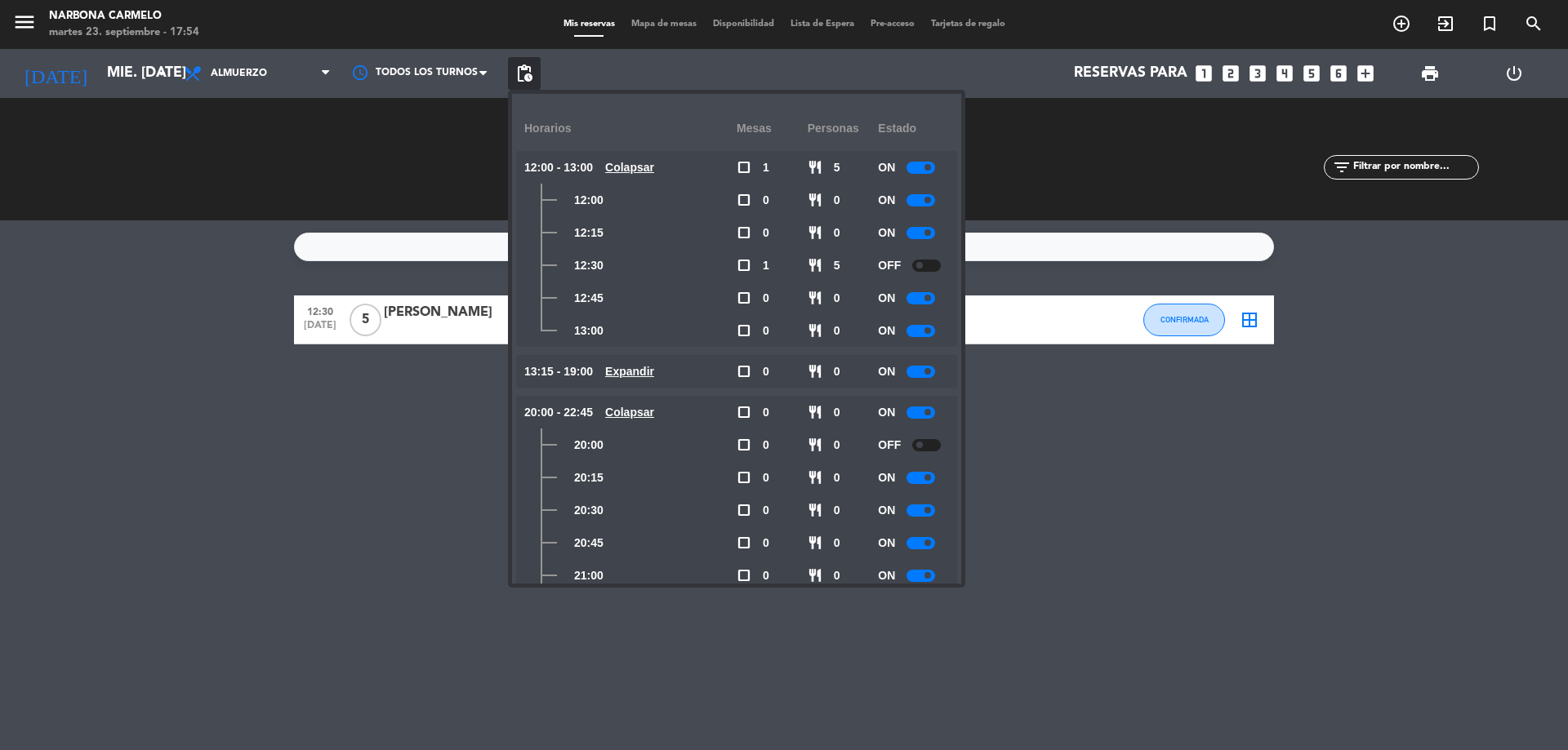
click at [1072, 462] on div "No hay notas para este servicio. Haz clic para agregar una 12:30 [DATE] 5 [PERS…" at bounding box center [784, 485] width 1568 height 530
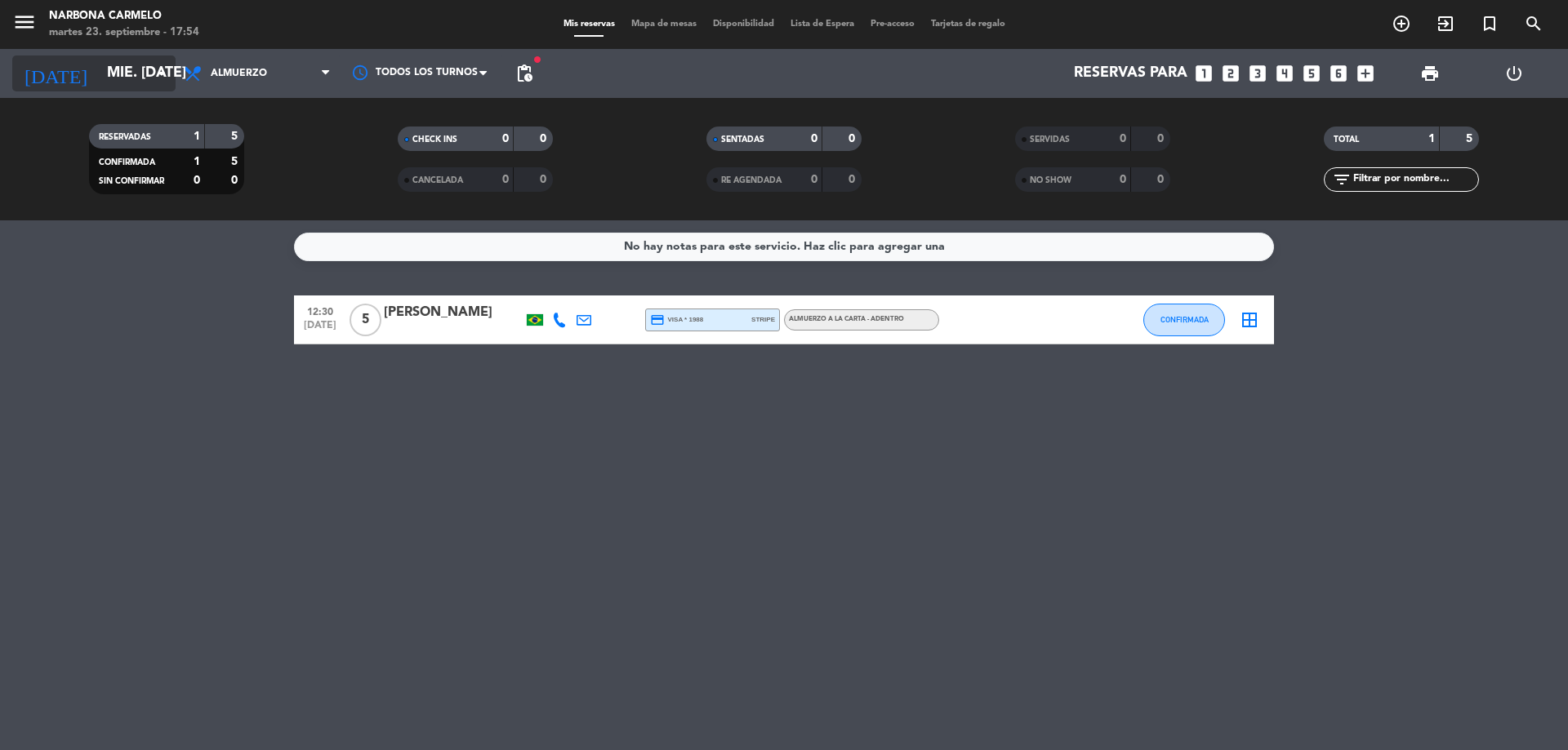
click at [148, 84] on input "mié. [DATE]" at bounding box center [194, 73] width 190 height 33
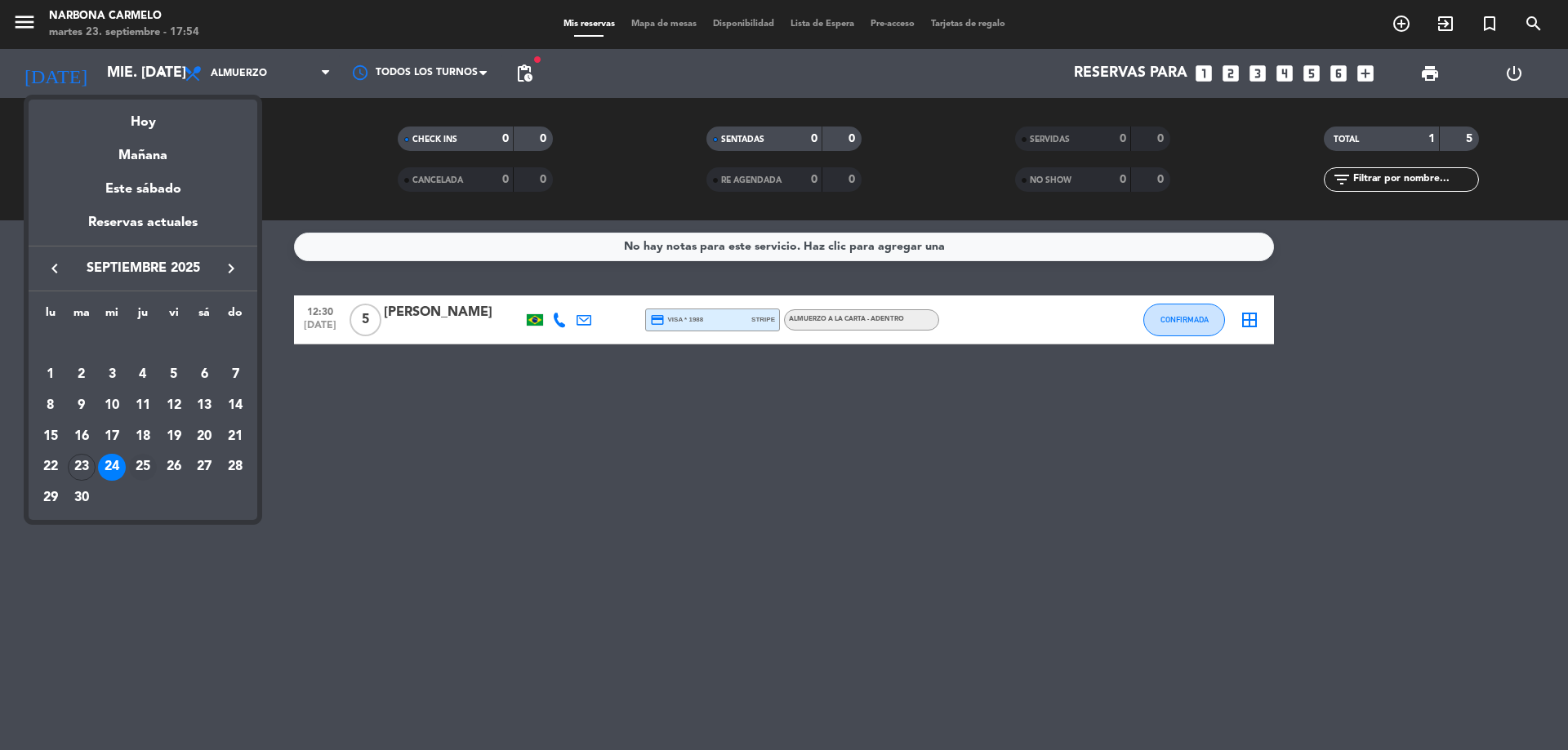
click at [149, 468] on div "25" at bounding box center [143, 468] width 28 height 28
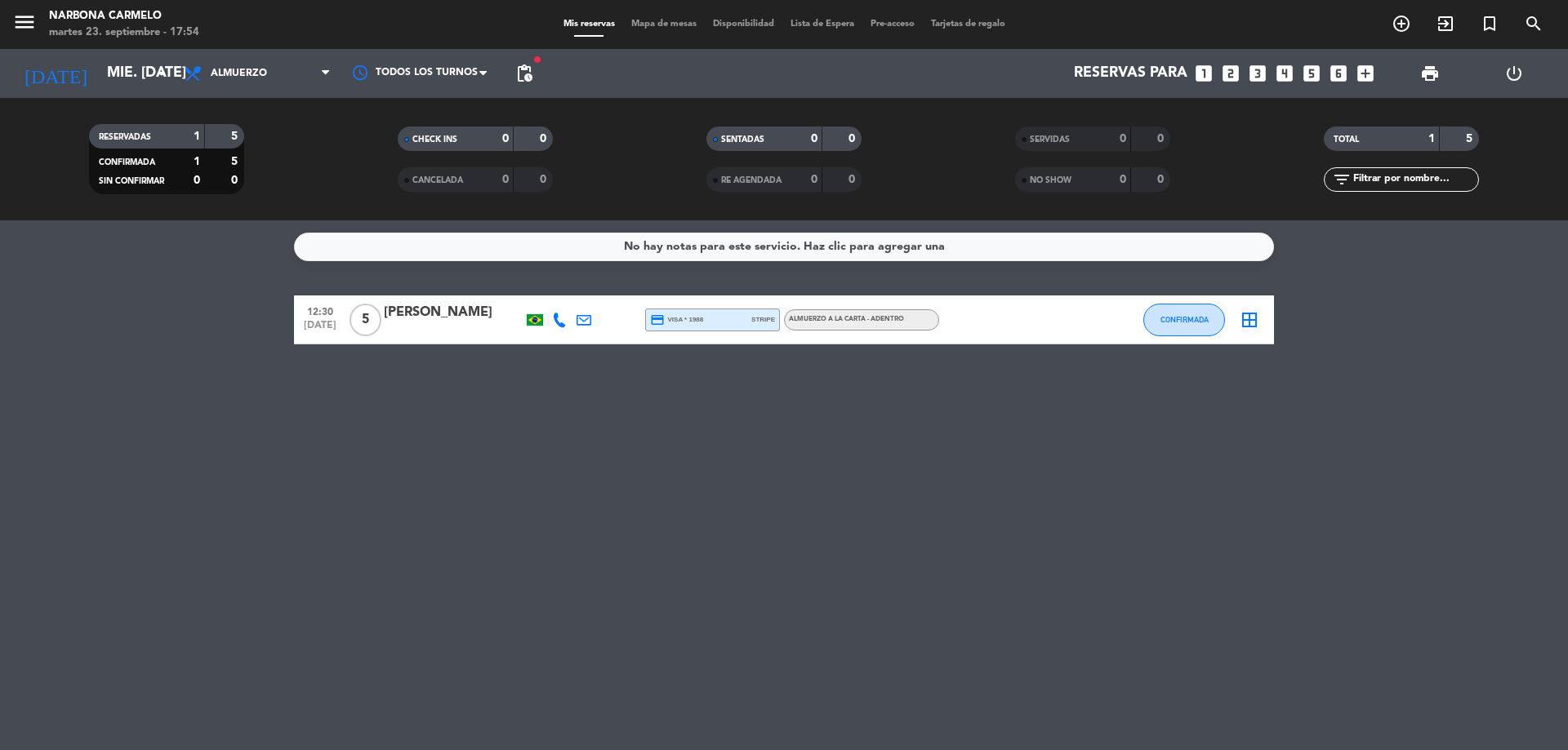
type input "[DEMOGRAPHIC_DATA] [DATE]"
